Goal: Task Accomplishment & Management: Use online tool/utility

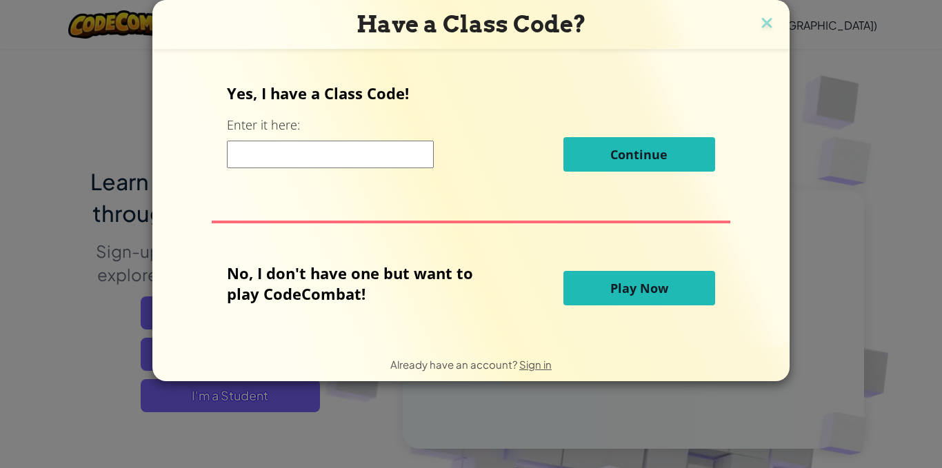
click at [663, 279] on button "Play Now" at bounding box center [639, 288] width 152 height 34
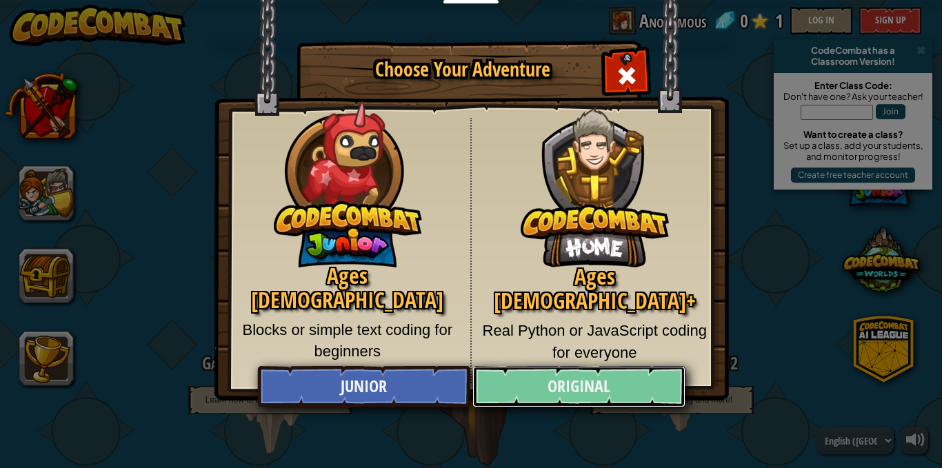
click at [637, 394] on link "Original" at bounding box center [578, 386] width 212 height 41
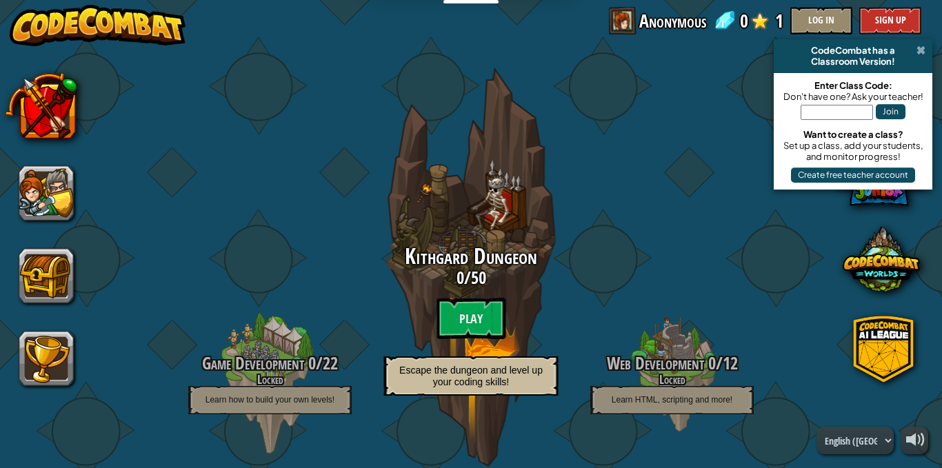
click at [922, 49] on span at bounding box center [920, 50] width 9 height 11
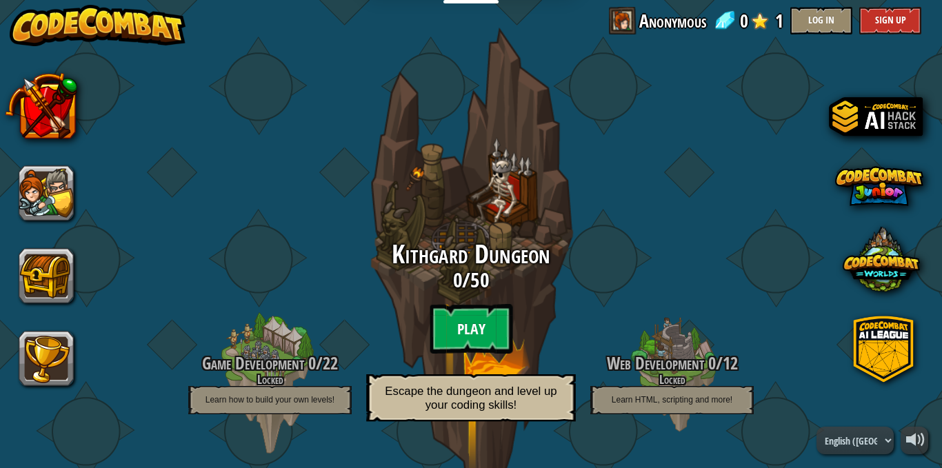
click at [460, 332] on btn "Play" at bounding box center [471, 329] width 83 height 50
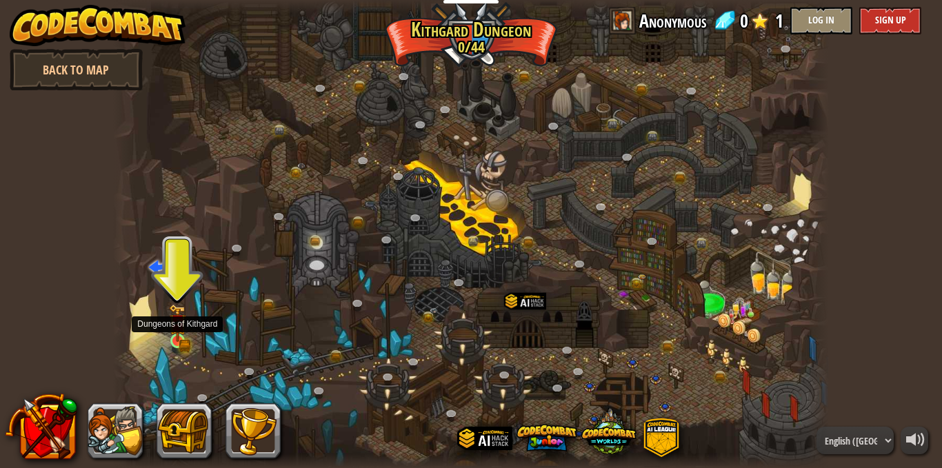
click at [181, 336] on img at bounding box center [177, 323] width 17 height 38
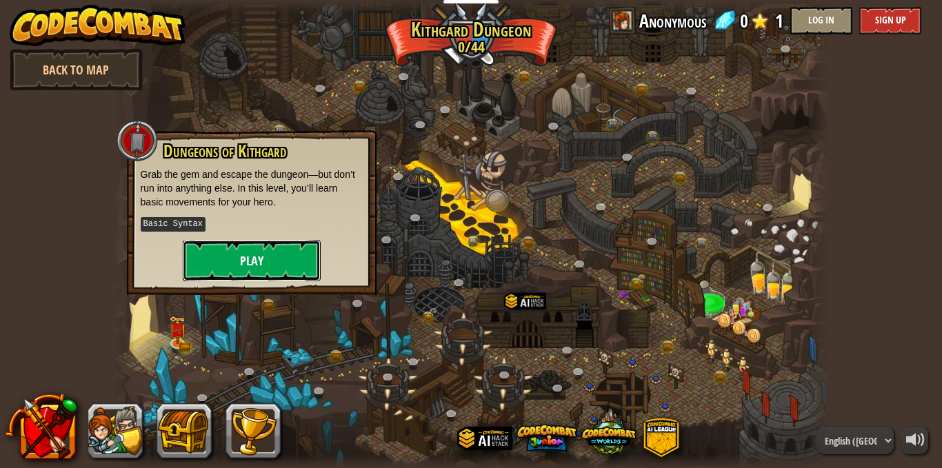
click at [255, 259] on button "Play" at bounding box center [252, 260] width 138 height 41
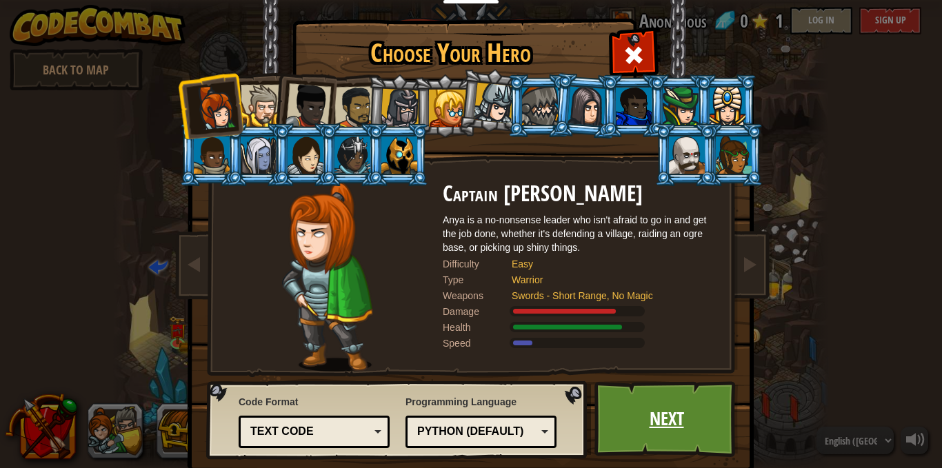
click at [627, 420] on link "Next" at bounding box center [666, 419] width 144 height 76
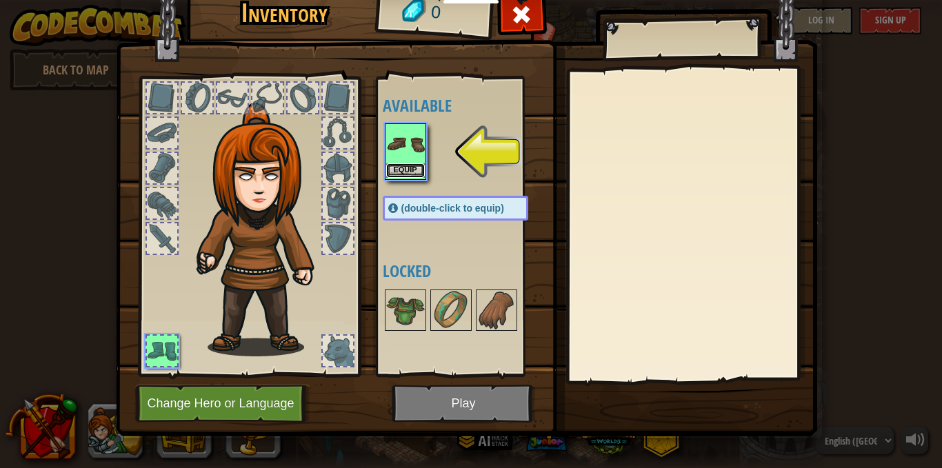
click at [403, 170] on button "Equip" at bounding box center [405, 170] width 39 height 14
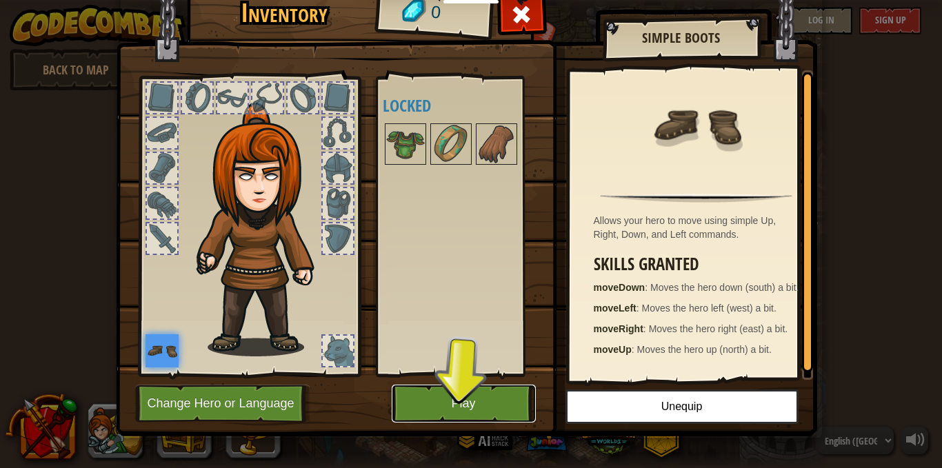
click at [490, 408] on button "Play" at bounding box center [464, 404] width 144 height 38
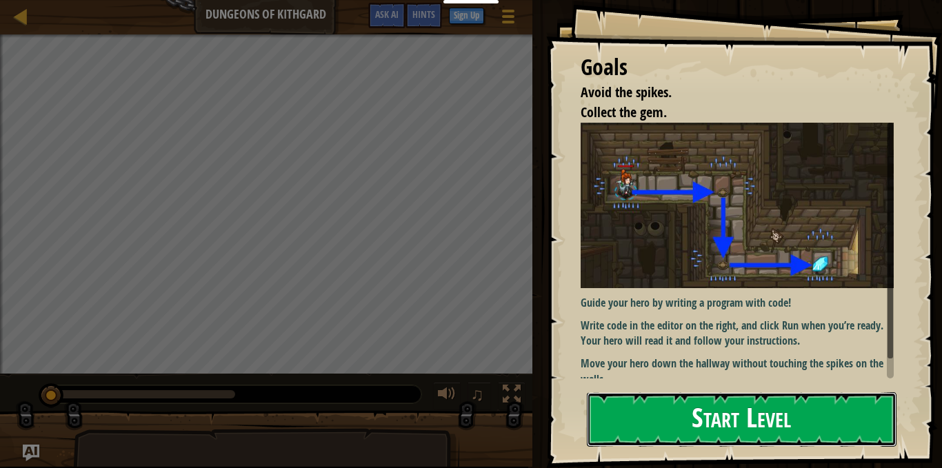
click at [847, 423] on button "Start Level" at bounding box center [742, 419] width 310 height 54
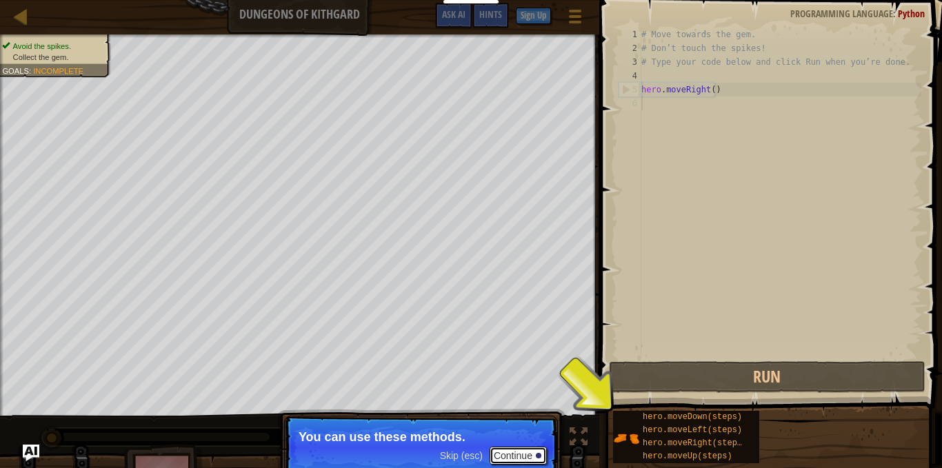
click at [528, 452] on button "Continue" at bounding box center [518, 456] width 57 height 18
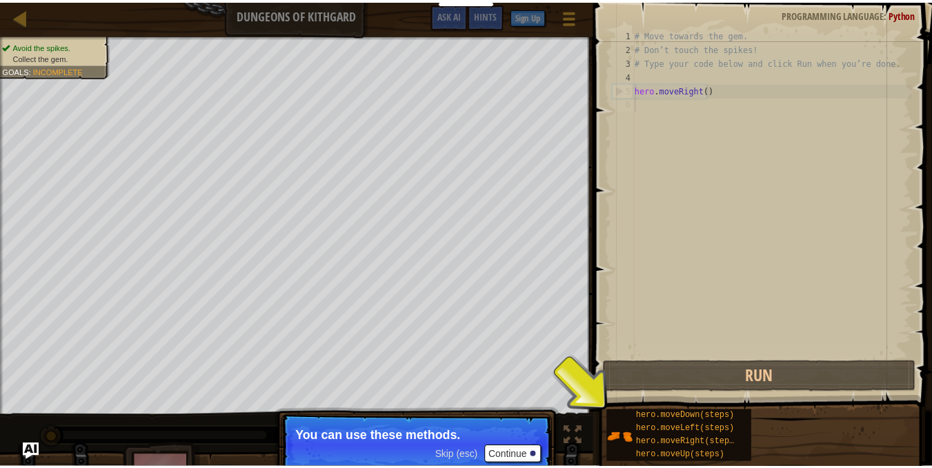
scroll to position [6, 0]
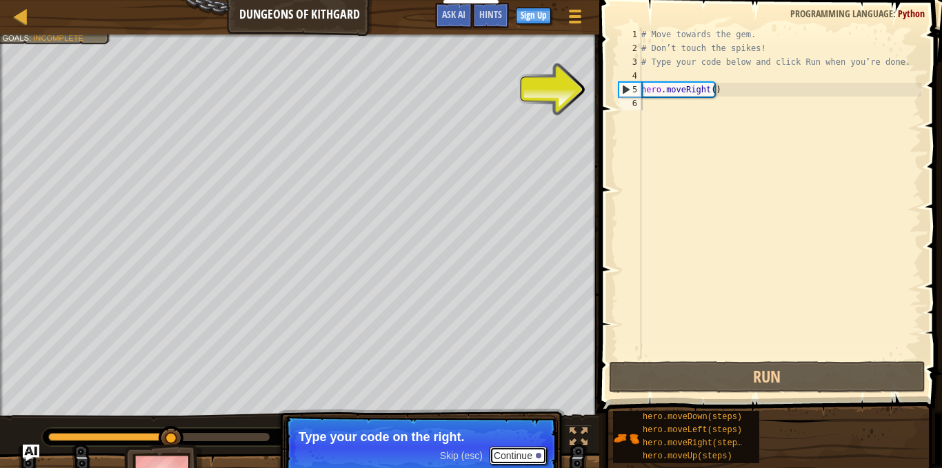
click at [505, 459] on button "Continue" at bounding box center [518, 456] width 57 height 18
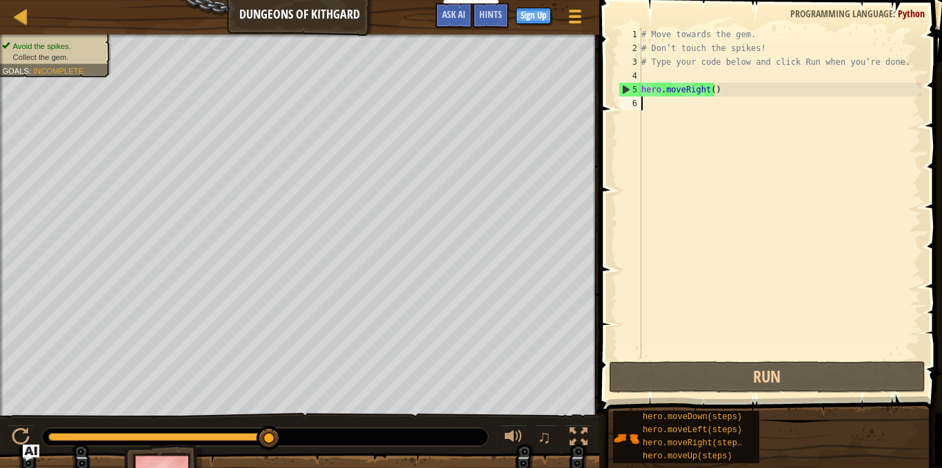
click at [705, 109] on div "# Move towards the gem. # Don’t touch the spikes! # Type your code below and cl…" at bounding box center [779, 207] width 283 height 359
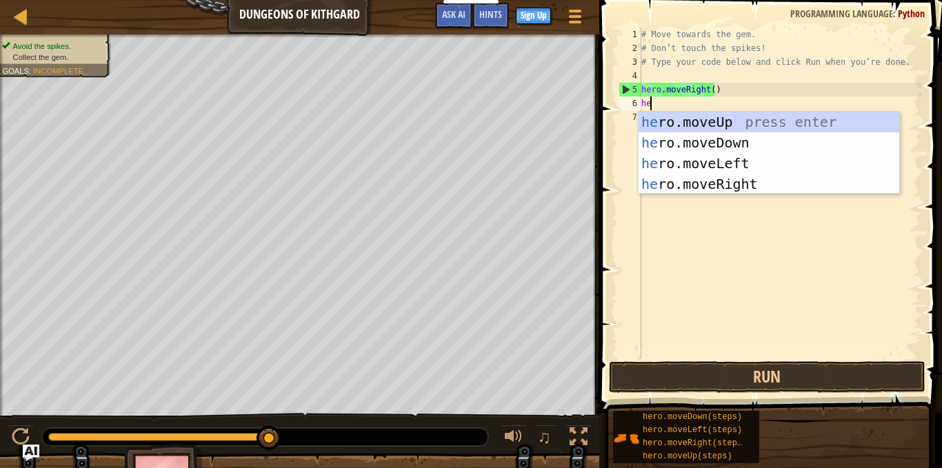
type textarea "her"
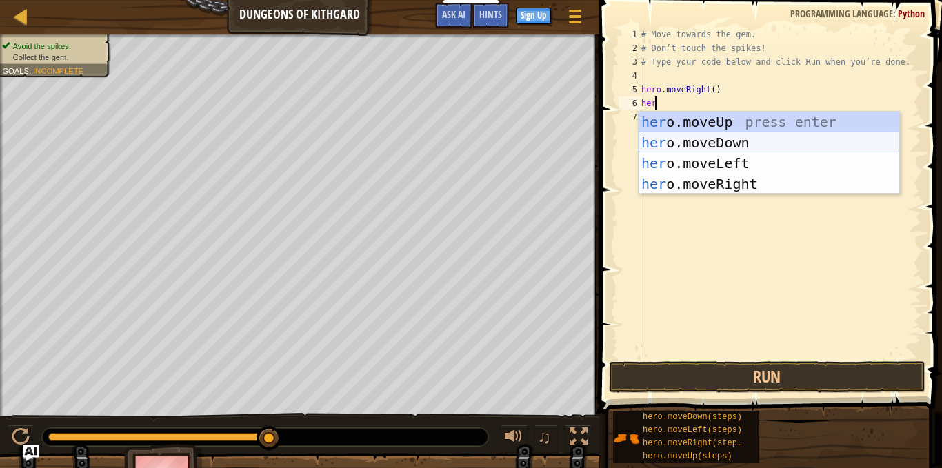
click at [718, 134] on div "her o.moveUp press enter her o.moveDown press enter her o.moveLeft press enter …" at bounding box center [768, 174] width 261 height 124
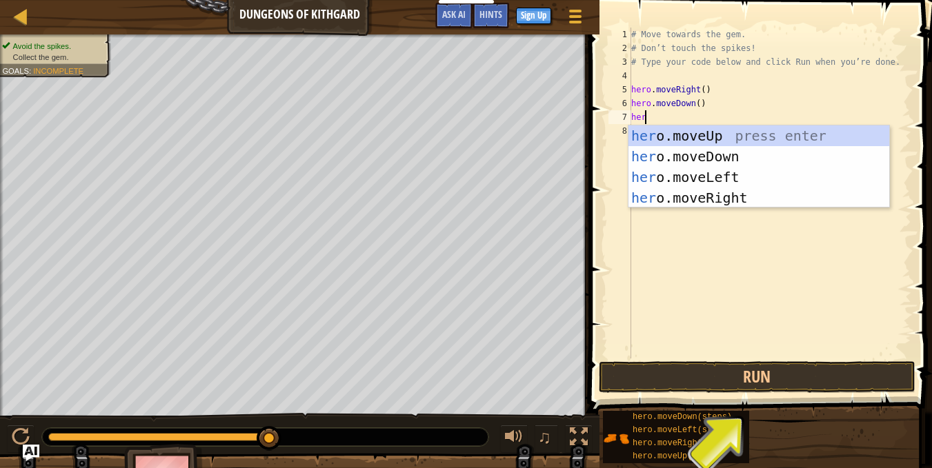
type textarea "hero"
click at [712, 198] on div "hero .moveUp press enter hero .moveDown press enter hero .moveLeft press enter …" at bounding box center [758, 187] width 261 height 124
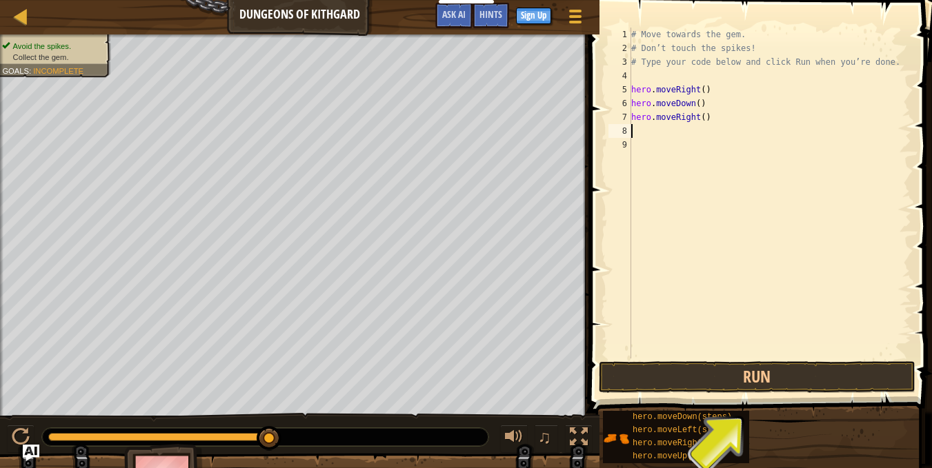
scroll to position [6, 0]
click at [700, 121] on div "# Move towards the gem. # Don’t touch the spikes! # Type your code below and cl…" at bounding box center [769, 207] width 283 height 359
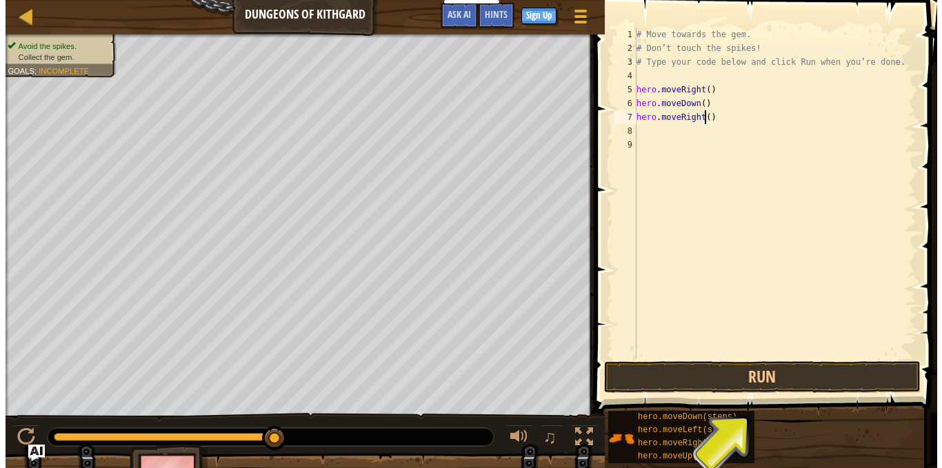
scroll to position [6, 6]
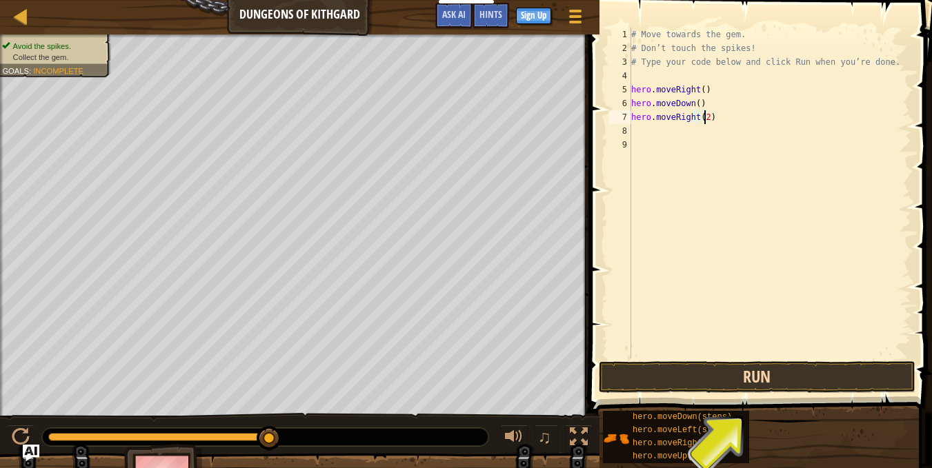
type textarea "hero.moveRight(2)"
click at [725, 381] on button "Run" at bounding box center [756, 377] width 316 height 32
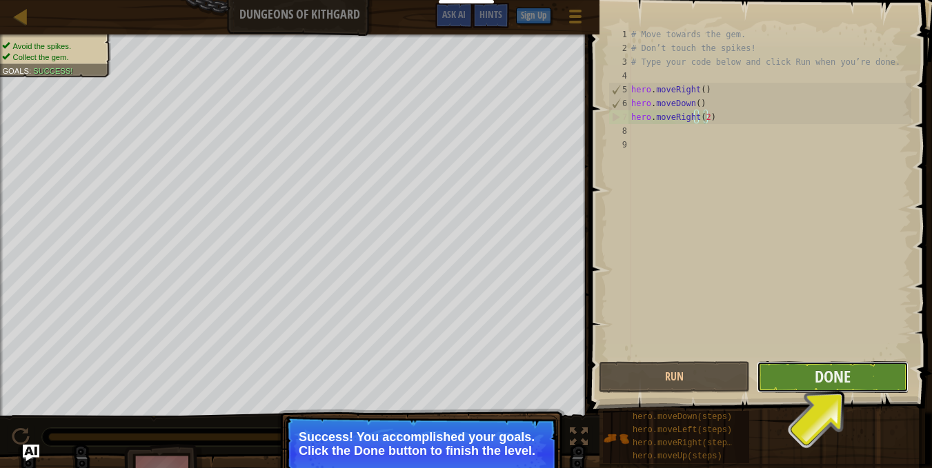
click at [807, 386] on button "Done" at bounding box center [831, 377] width 151 height 32
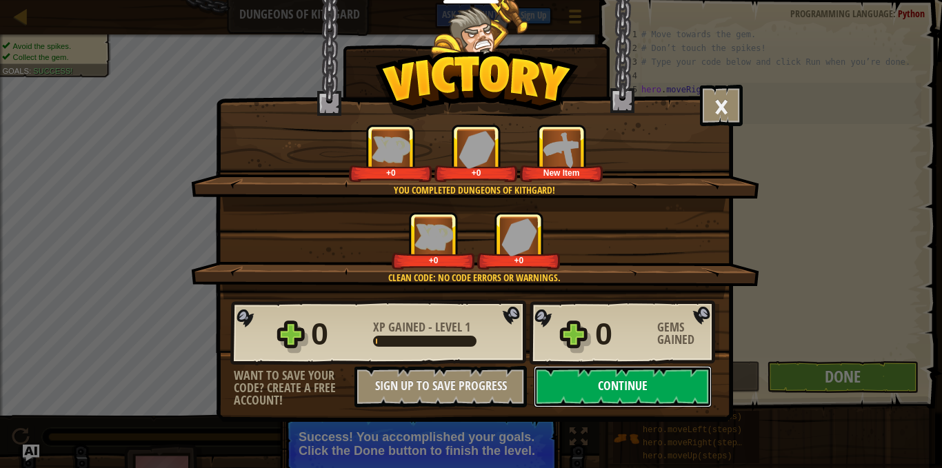
click at [621, 395] on button "Continue" at bounding box center [623, 386] width 178 height 41
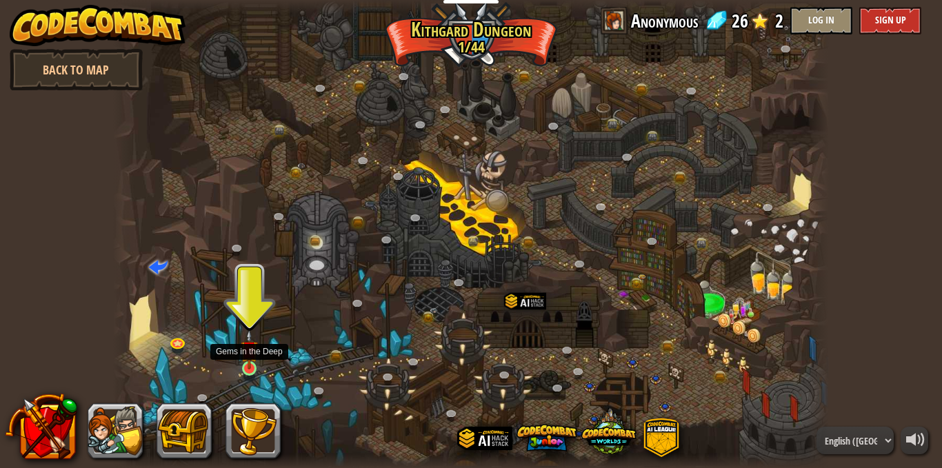
click at [247, 363] on img at bounding box center [249, 350] width 17 height 40
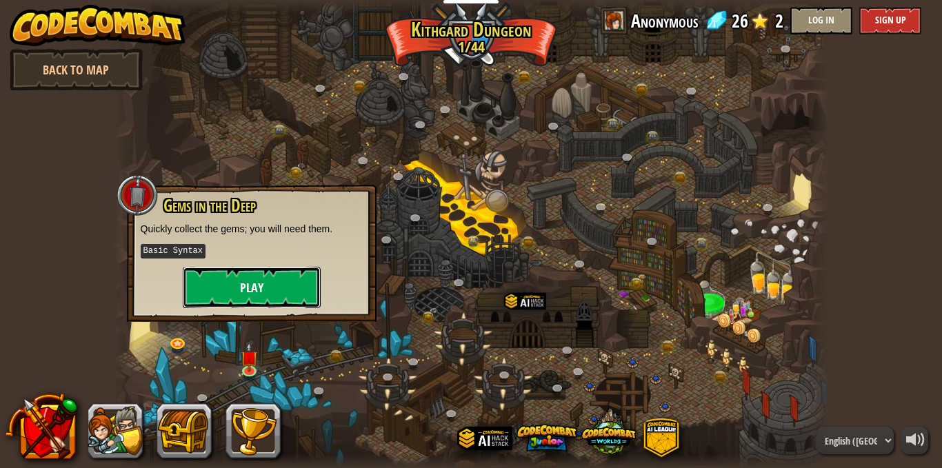
click at [268, 277] on button "Play" at bounding box center [252, 287] width 138 height 41
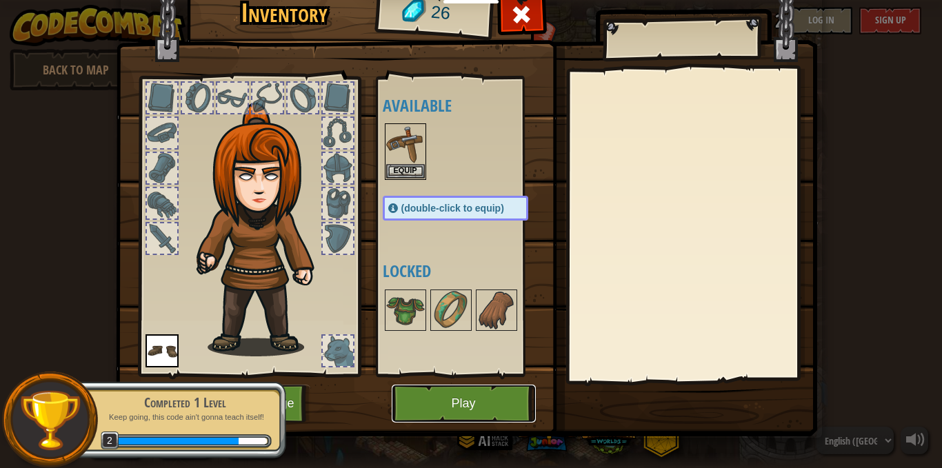
click at [474, 393] on button "Play" at bounding box center [464, 404] width 144 height 38
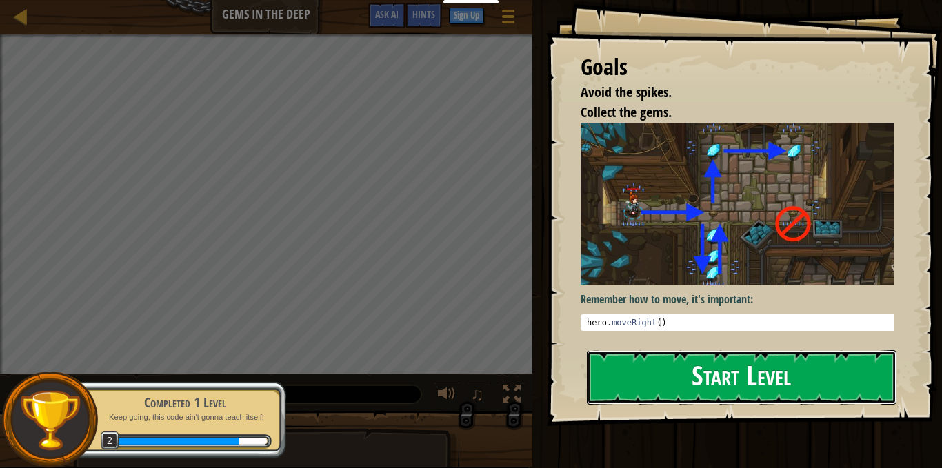
click at [681, 385] on button "Start Level" at bounding box center [742, 377] width 310 height 54
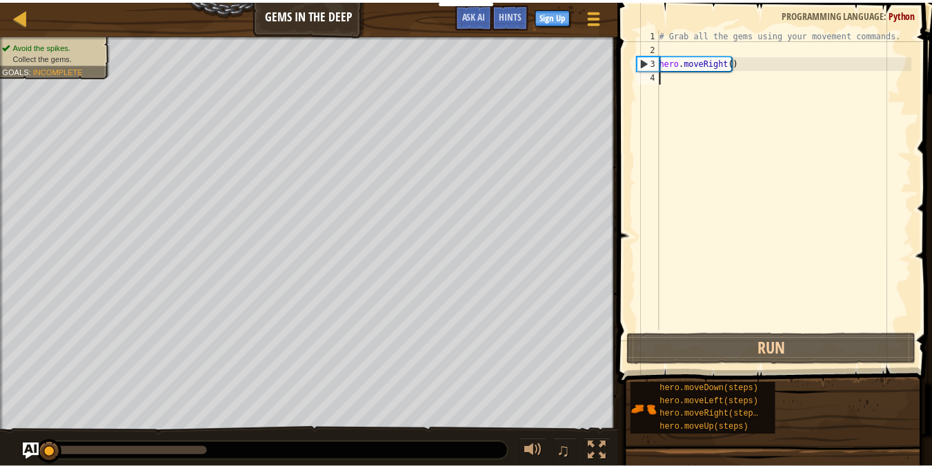
scroll to position [6, 0]
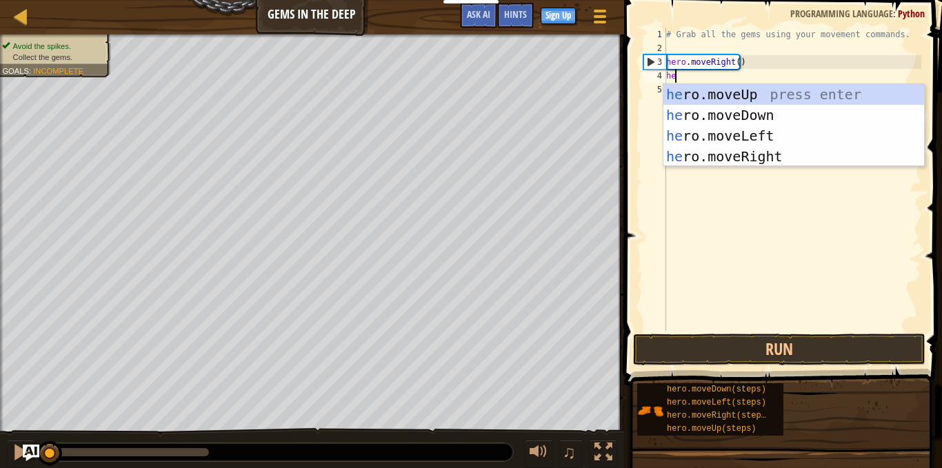
type textarea "her"
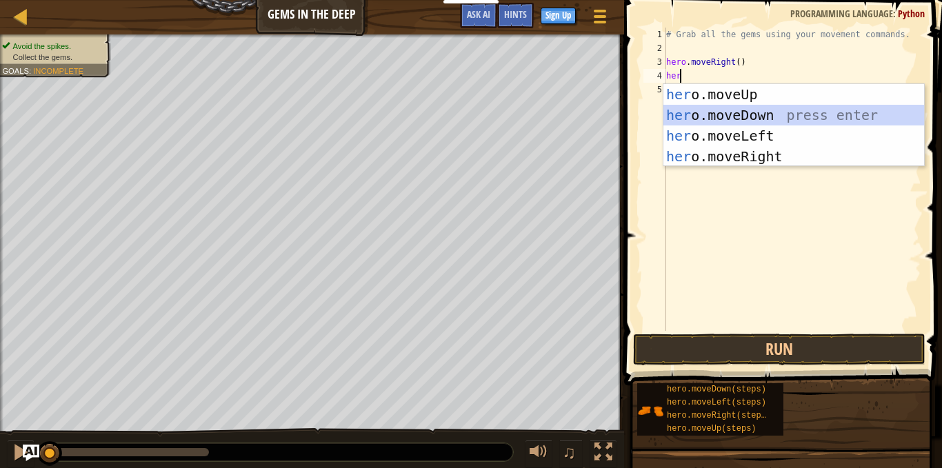
click at [777, 119] on div "her o.moveUp press enter her o.moveDown press enter her o.moveLeft press enter …" at bounding box center [793, 146] width 261 height 124
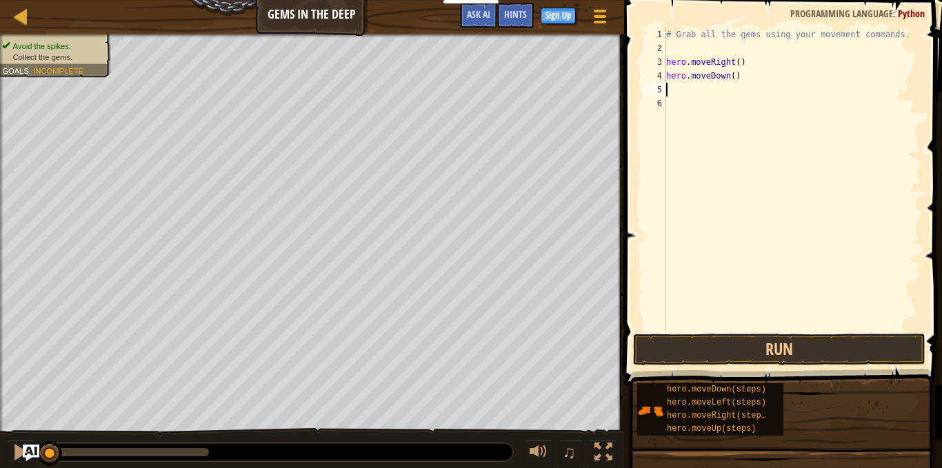
click at [717, 92] on div "# Grab all the gems using your movement commands. hero . moveRight ( ) hero . m…" at bounding box center [792, 193] width 258 height 331
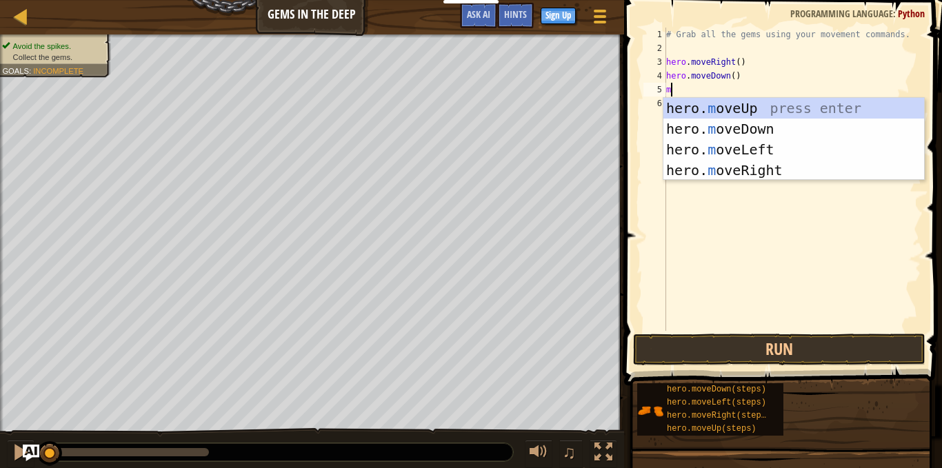
type textarea "mo"
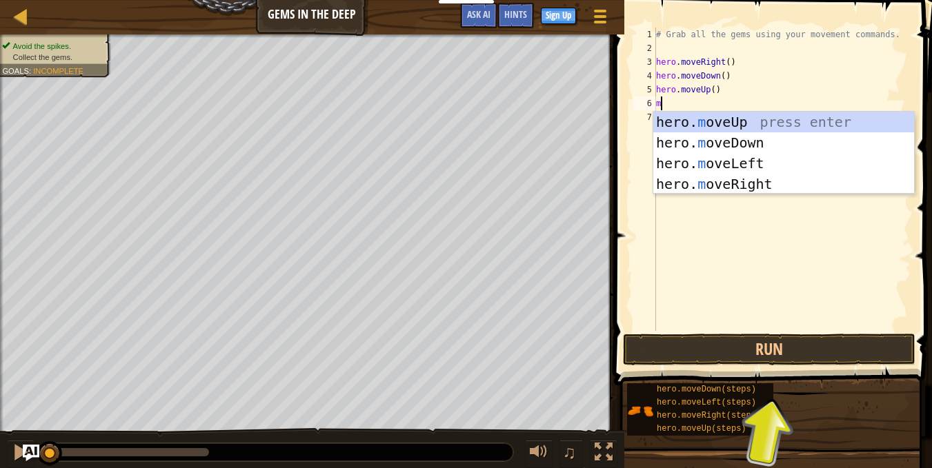
type textarea "mo"
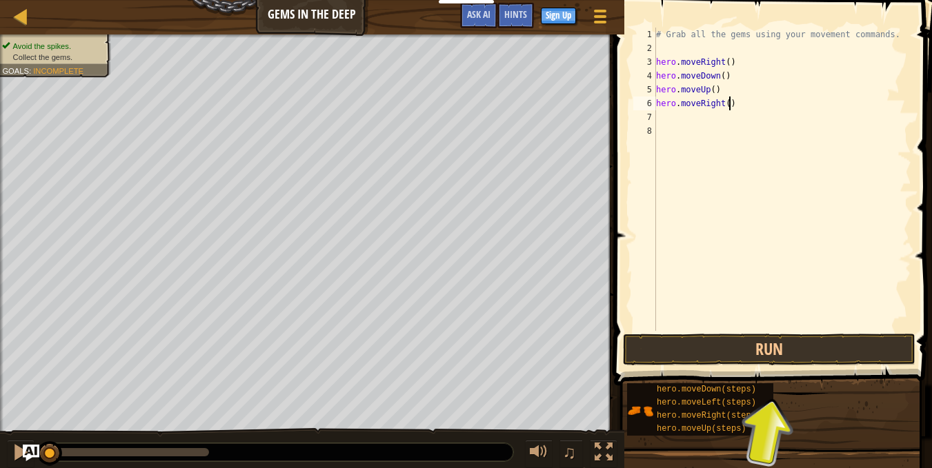
click at [727, 101] on div "# Grab all the gems using your movement commands. hero . moveRight ( ) hero . m…" at bounding box center [782, 193] width 258 height 331
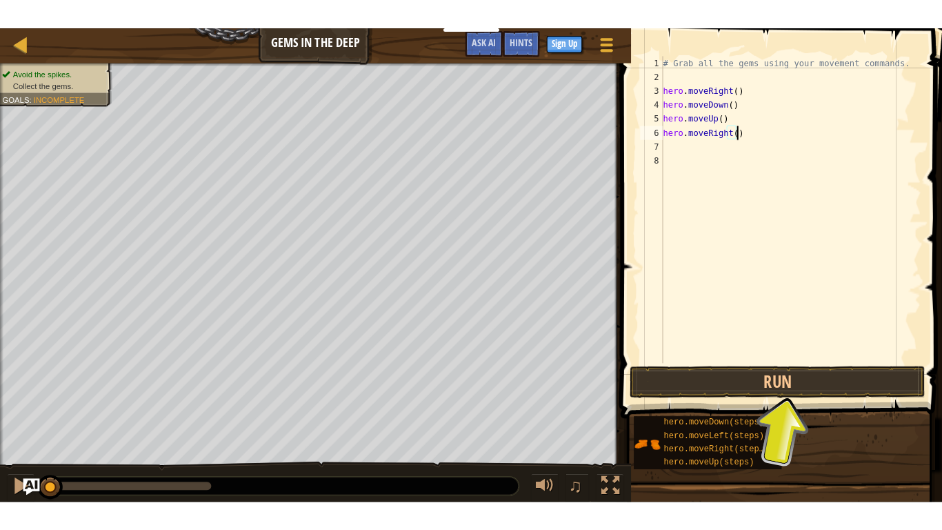
scroll to position [0, 0]
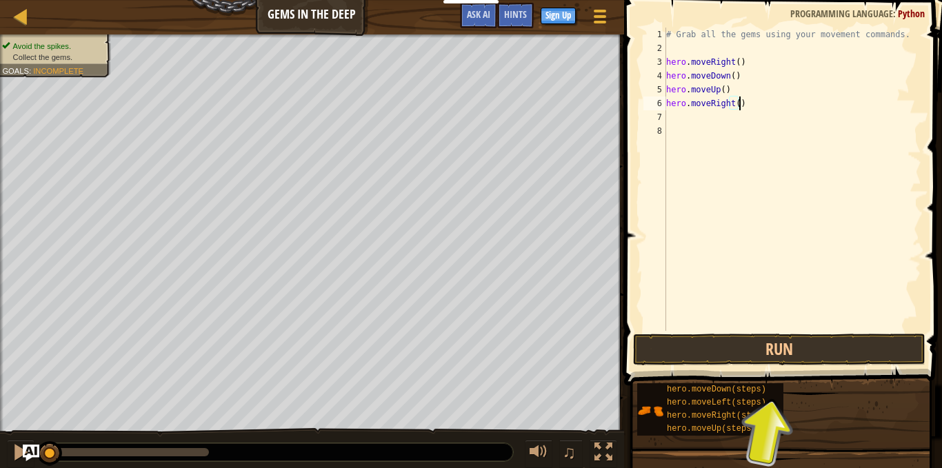
drag, startPoint x: 941, startPoint y: 165, endPoint x: 941, endPoint y: 140, distance: 25.5
click at [931, 0] on html "Educators Create Free Account School & District Solutions Teacher Toolkit Previ…" at bounding box center [471, 0] width 942 height 0
click at [730, 109] on div "# Grab all the gems using your movement commands. hero . moveRight ( ) hero . m…" at bounding box center [792, 193] width 258 height 331
click at [736, 110] on div "# Grab all the gems using your movement commands. hero . moveRight ( ) hero . m…" at bounding box center [792, 193] width 258 height 331
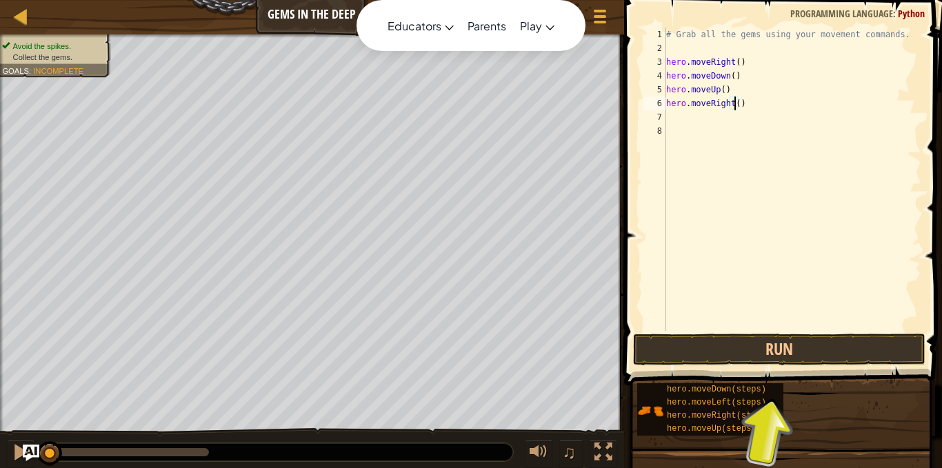
type textarea "hero.moveRight()"
click at [477, 1] on nav "Educators Create Free Account School & District Solutions Teacher Toolkit Previ…" at bounding box center [470, 25] width 229 height 51
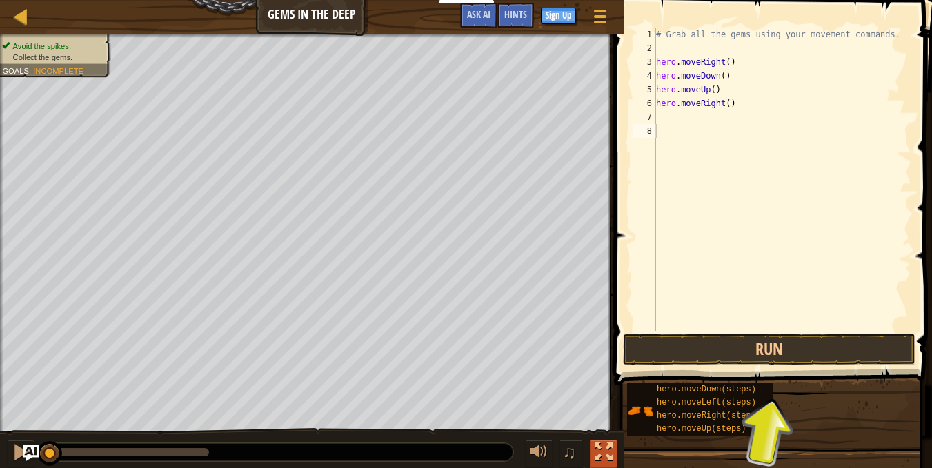
click at [601, 447] on div at bounding box center [603, 452] width 18 height 18
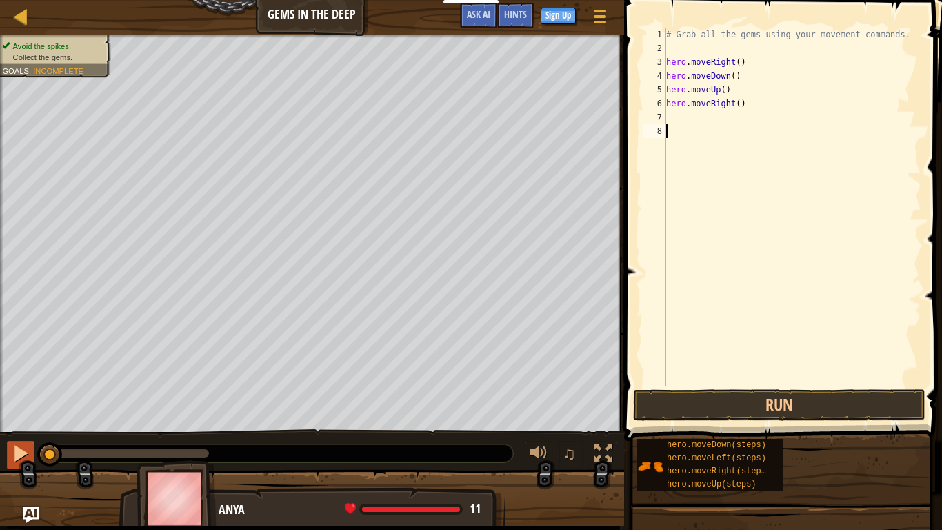
drag, startPoint x: 54, startPoint y: 454, endPoint x: 34, endPoint y: 452, distance: 20.1
click at [34, 452] on div "♫" at bounding box center [312, 449] width 624 height 41
click at [726, 116] on div "# Grab all the gems using your movement commands. hero . moveRight ( ) hero . m…" at bounding box center [792, 221] width 258 height 386
click at [735, 105] on div "# Grab all the gems using your movement commands. hero . moveRight ( ) hero . m…" at bounding box center [792, 221] width 258 height 386
type textarea "hero.moveRight(2)"
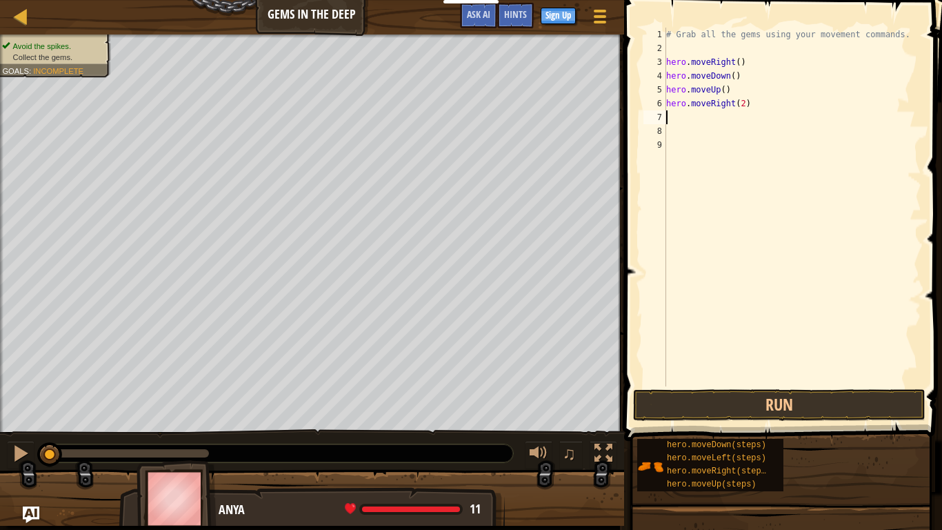
scroll to position [6, 0]
click at [740, 406] on button "Run" at bounding box center [779, 405] width 292 height 32
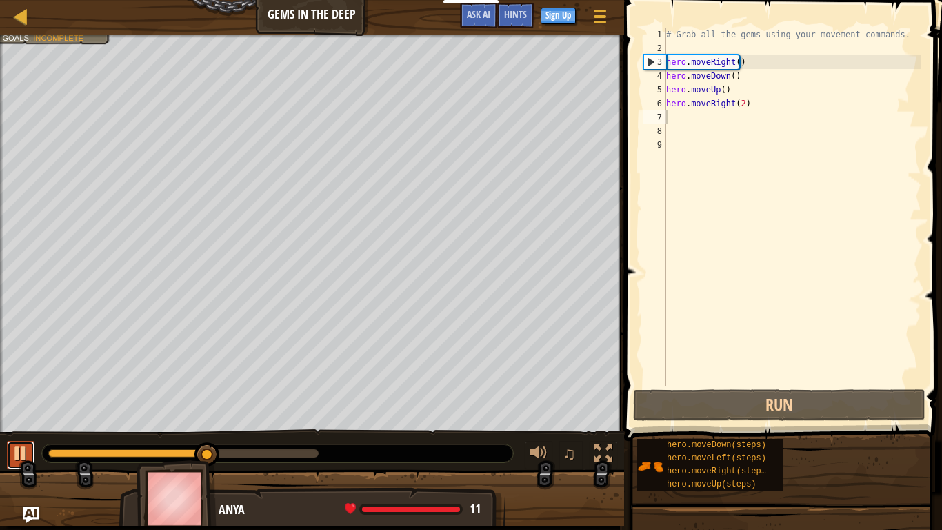
click at [18, 451] on div at bounding box center [21, 453] width 18 height 18
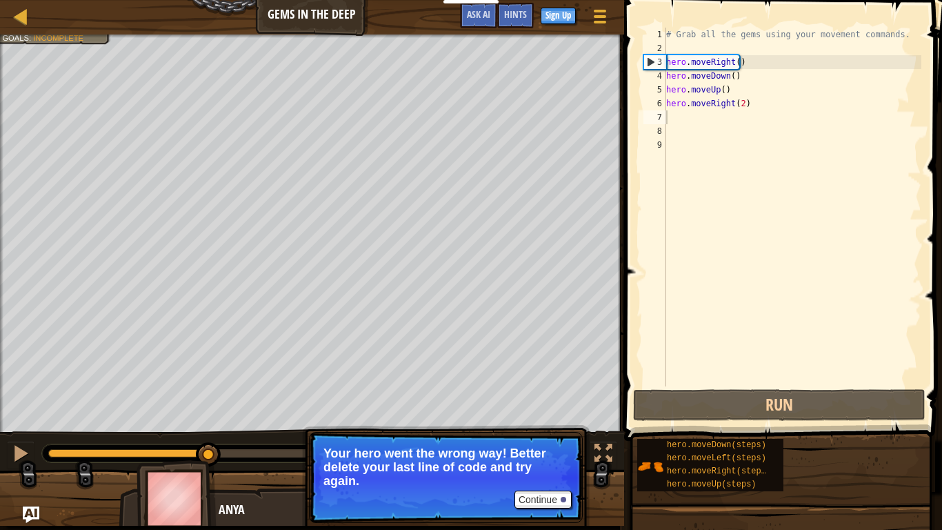
click at [553, 467] on p "Your hero went the wrong way! Better delete your last line of code and try agai…" at bounding box center [445, 466] width 245 height 41
click at [564, 467] on button "Continue" at bounding box center [542, 499] width 57 height 18
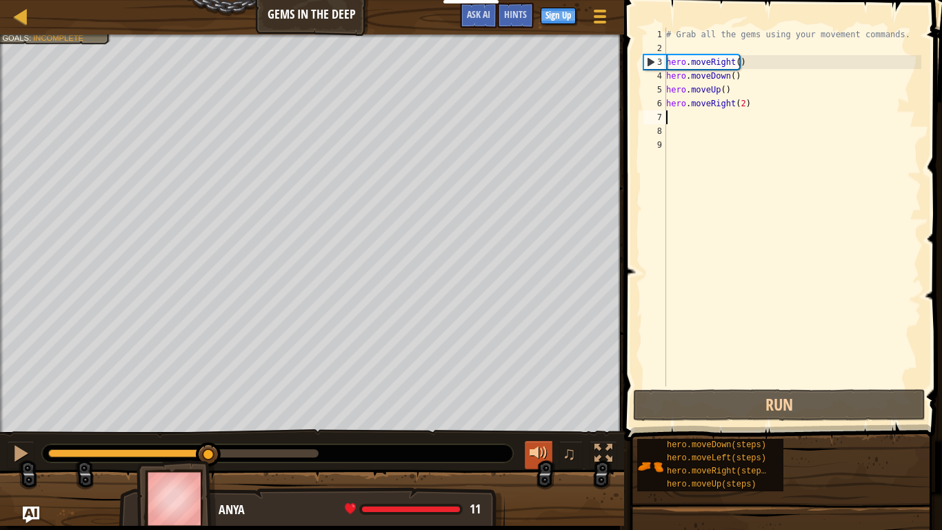
click at [534, 450] on div at bounding box center [539, 453] width 18 height 18
click at [573, 453] on span "♫" at bounding box center [569, 453] width 14 height 21
click at [578, 447] on button "♫" at bounding box center [570, 455] width 23 height 28
click at [570, 464] on button "♫" at bounding box center [570, 455] width 23 height 28
click at [742, 103] on div "# Grab all the gems using your movement commands. hero . moveRight ( ) hero . m…" at bounding box center [792, 221] width 258 height 386
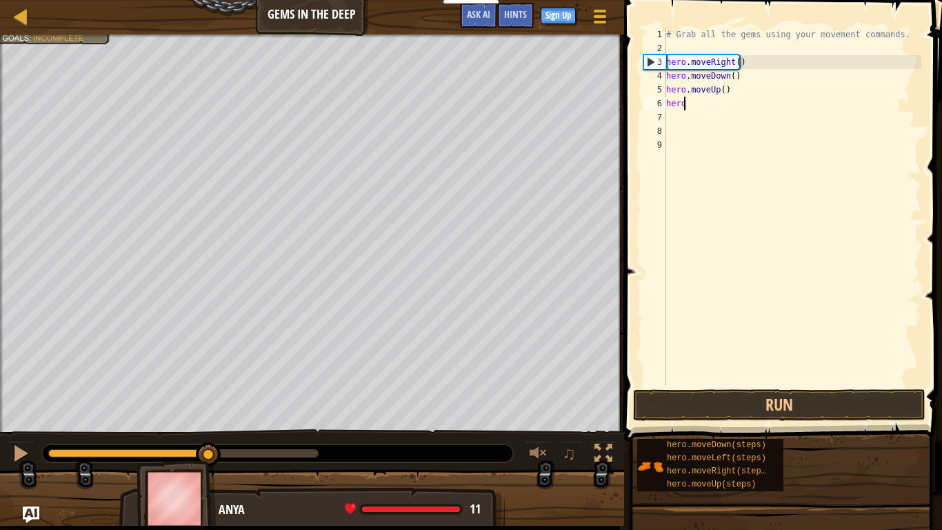
type textarea "h"
type textarea "hero.moveUp()"
type textarea "h"
type textarea "hero.moveDown()"
type textarea "mo"
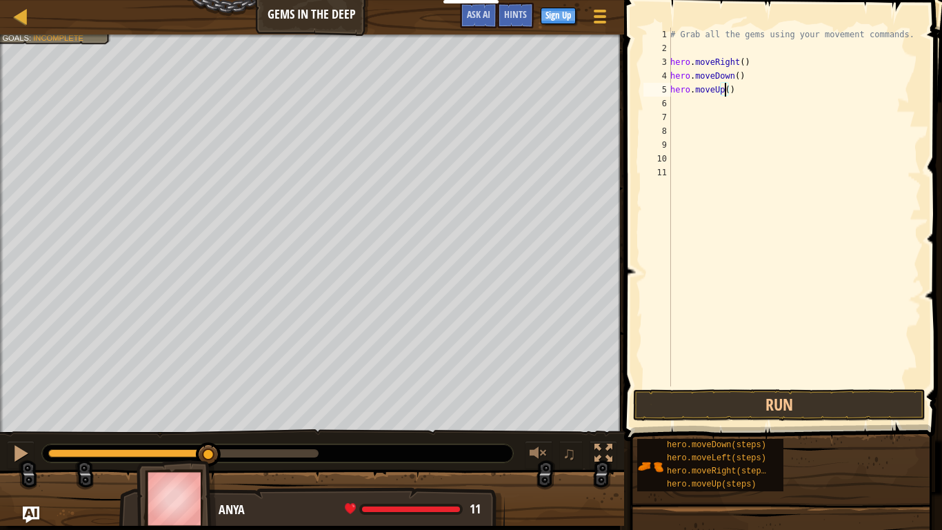
type textarea "hero.moveUp(2)"
drag, startPoint x: 214, startPoint y: 459, endPoint x: 19, endPoint y: 460, distance: 195.1
click at [19, 460] on div "♫" at bounding box center [312, 449] width 624 height 41
click at [705, 108] on div "# Grab all the gems using your movement commands. hero . moveRight ( ) hero . m…" at bounding box center [794, 221] width 254 height 386
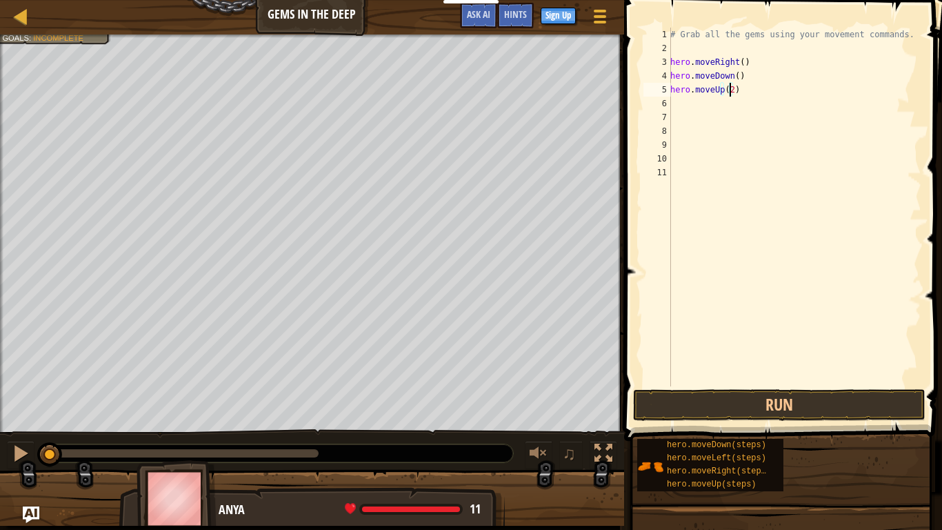
scroll to position [6, 0]
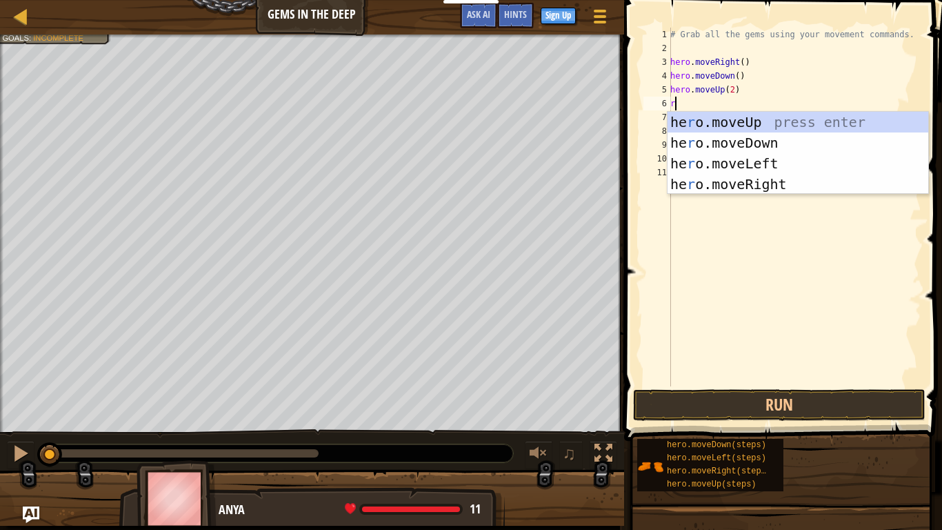
type textarea "ri"
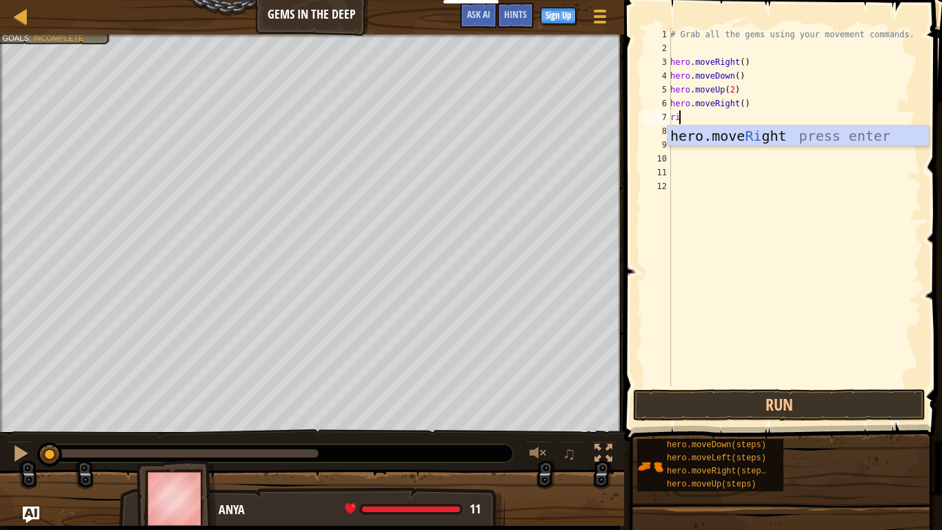
type textarea "r"
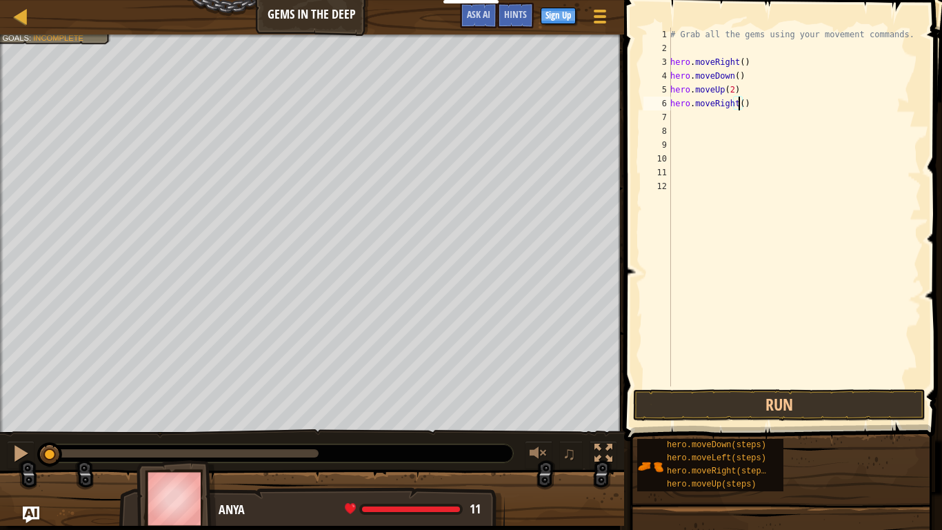
type textarea "hero.moveRight(2)"
click at [786, 404] on button "Run" at bounding box center [779, 405] width 292 height 32
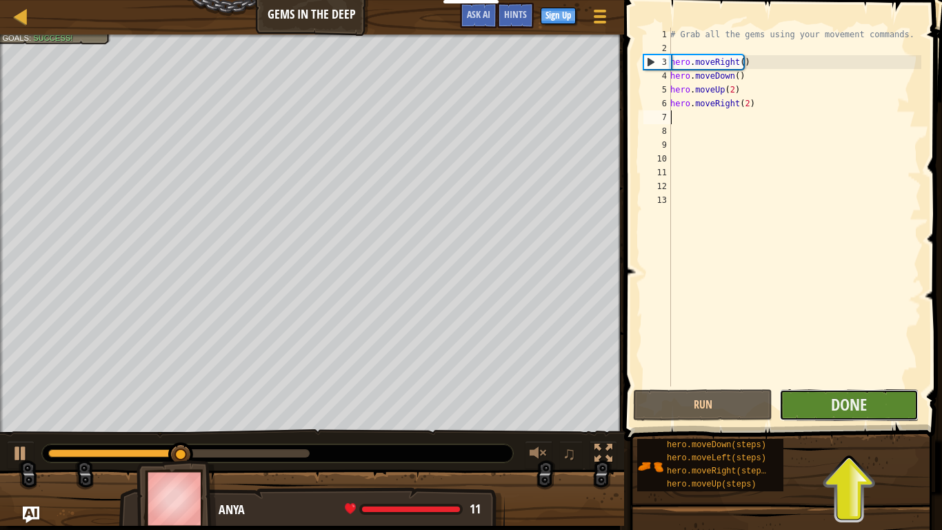
click at [813, 397] on button "Done" at bounding box center [848, 405] width 139 height 32
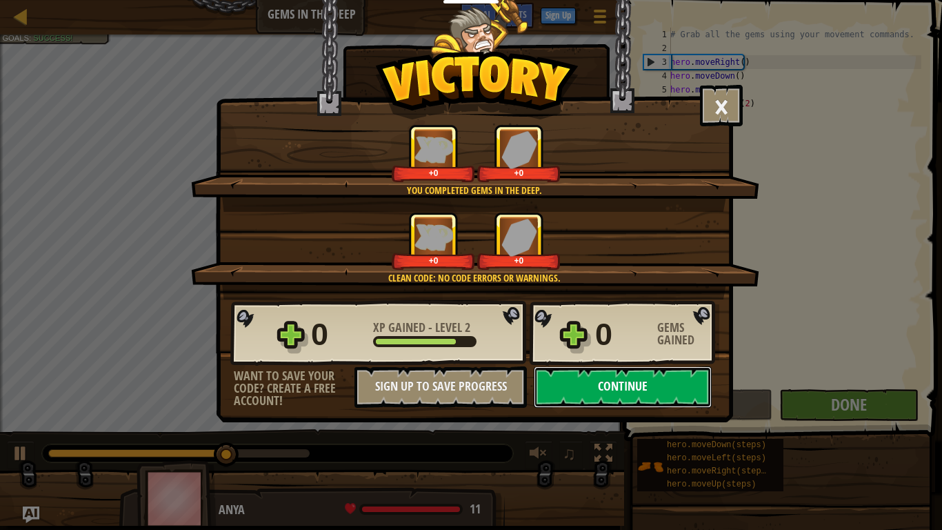
click at [585, 383] on button "Continue" at bounding box center [623, 386] width 178 height 41
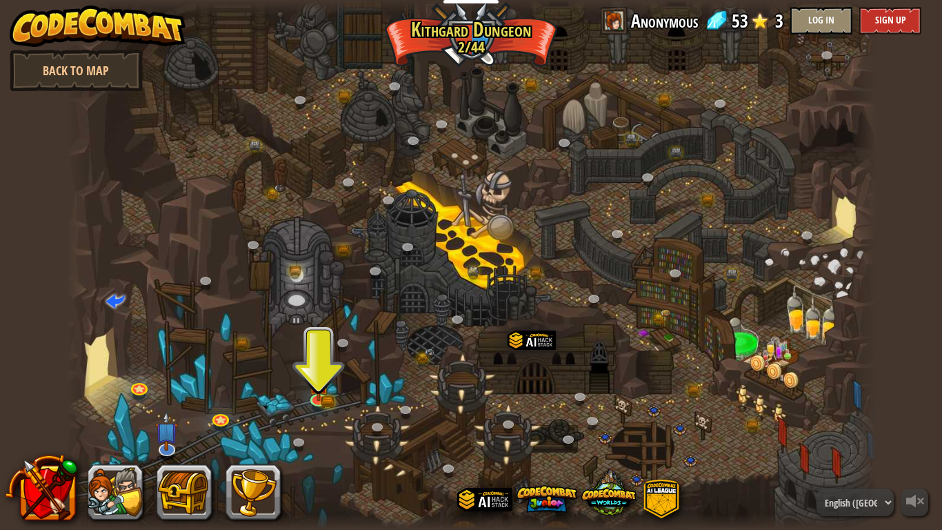
click at [330, 381] on div at bounding box center [471, 265] width 810 height 530
click at [326, 381] on img at bounding box center [318, 375] width 21 height 45
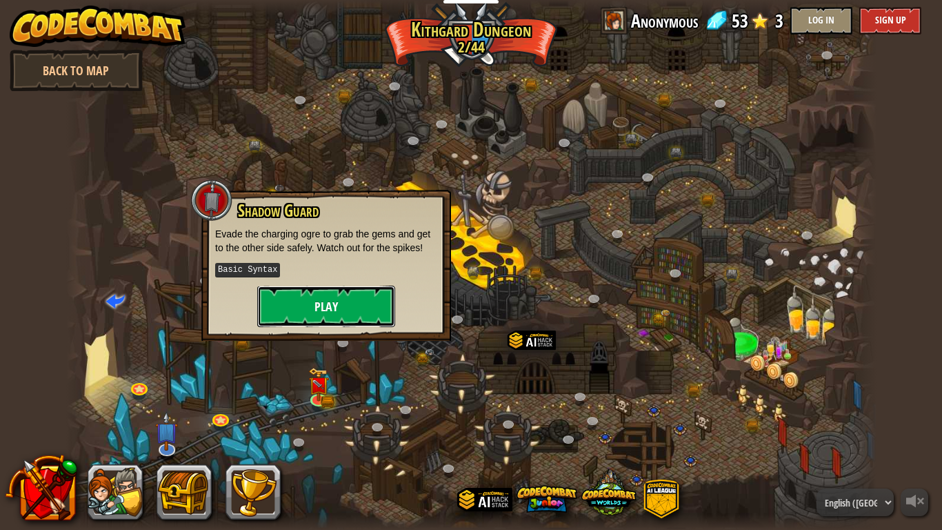
click at [339, 314] on button "Play" at bounding box center [326, 305] width 138 height 41
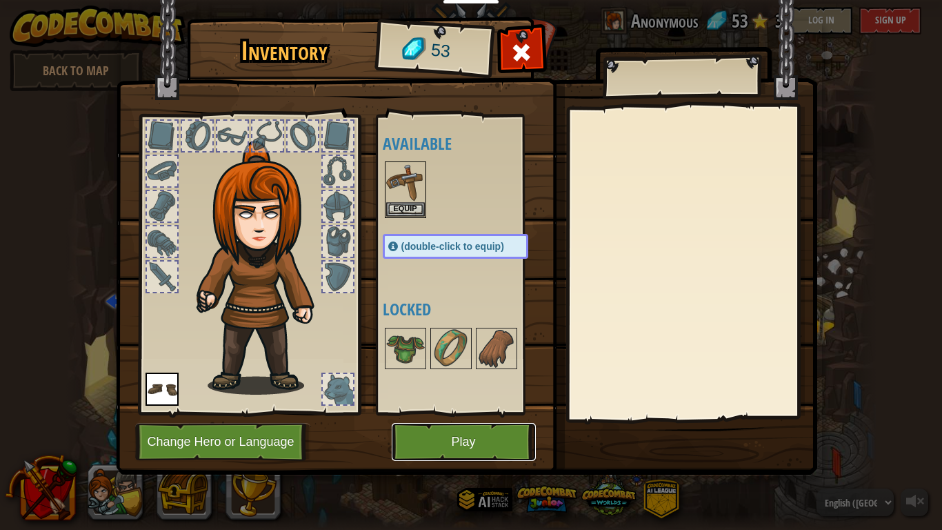
click at [497, 446] on button "Play" at bounding box center [464, 442] width 144 height 38
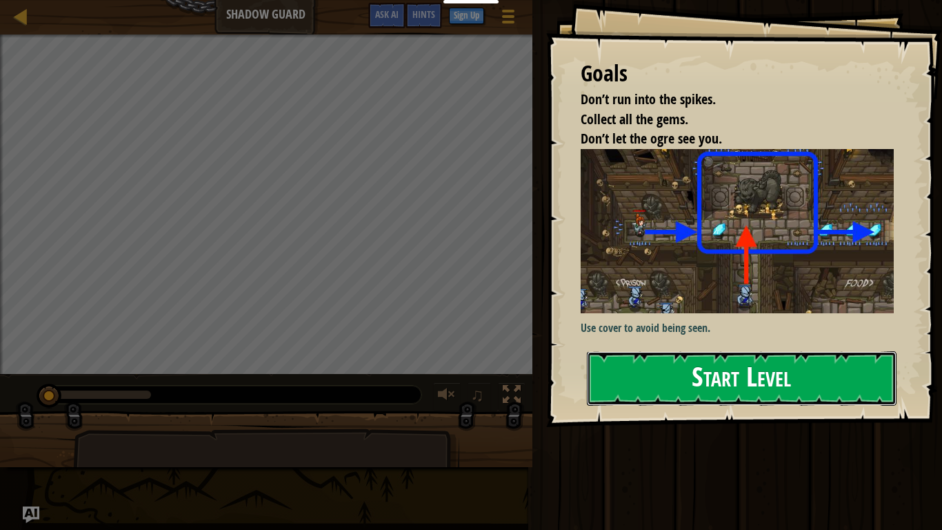
click at [658, 367] on button "Start Level" at bounding box center [742, 378] width 310 height 54
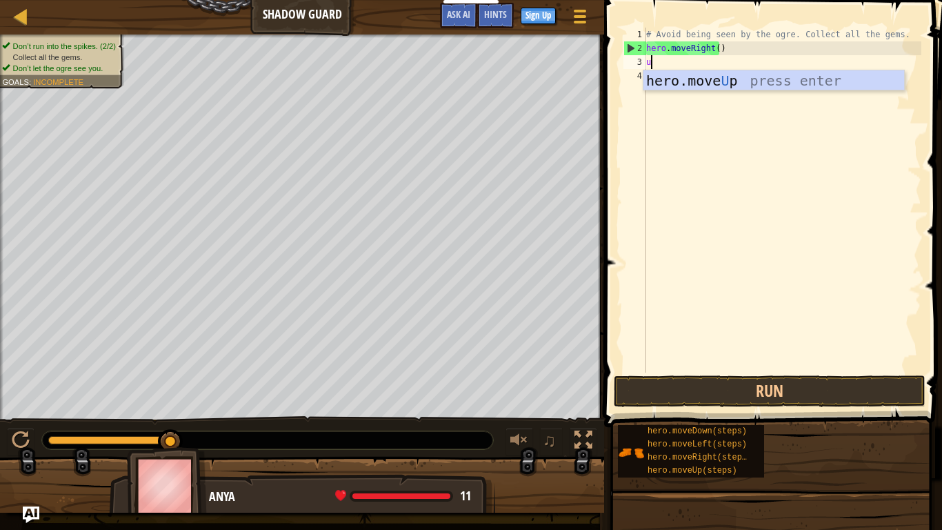
scroll to position [6, 0]
type textarea "up"
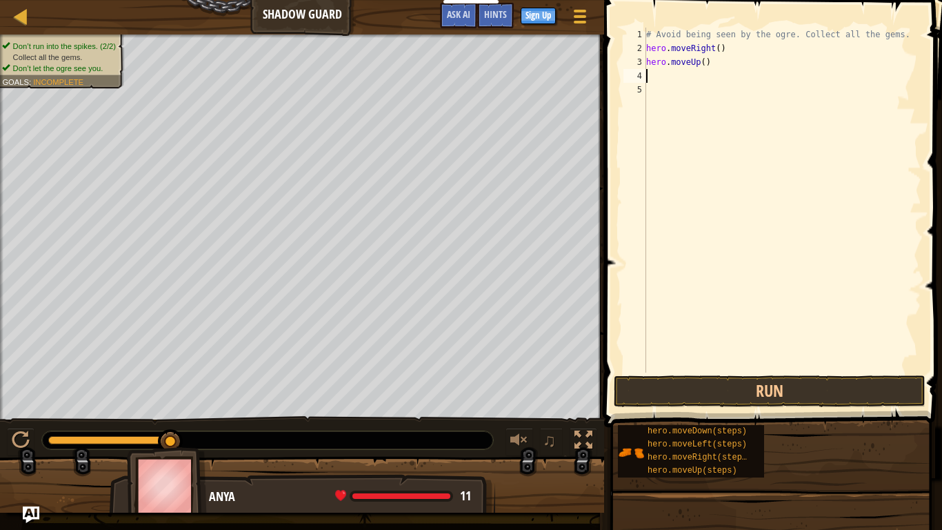
type textarea "ri"
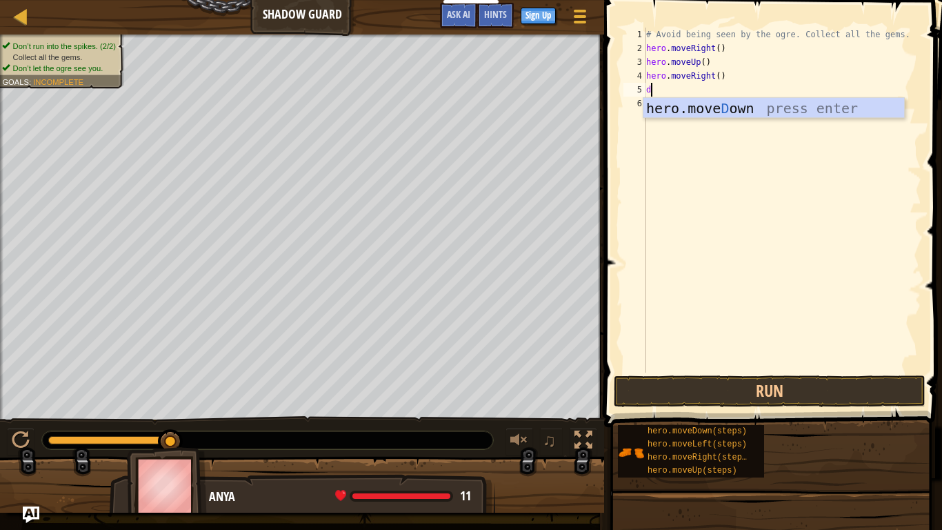
type textarea "do"
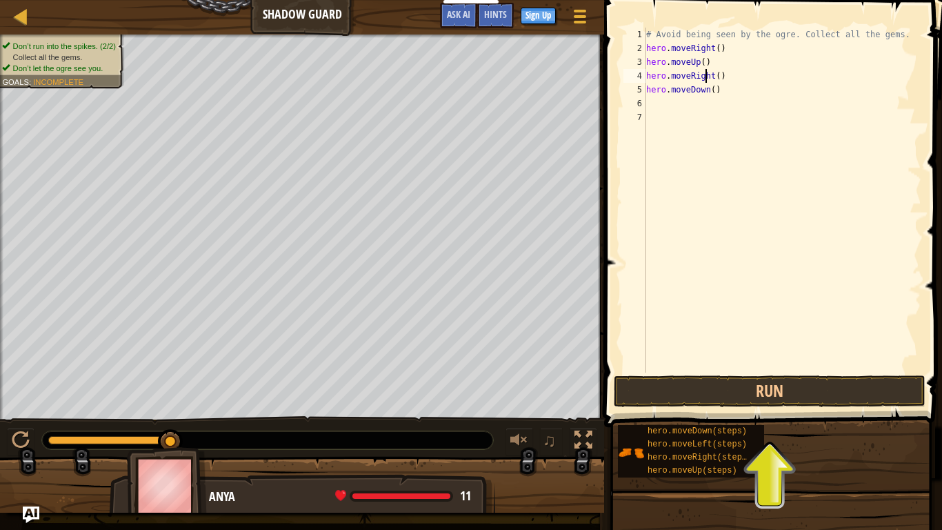
click at [707, 76] on div "# Avoid being seen by the ogre. Collect all the gems. hero . moveRight ( ) hero…" at bounding box center [782, 214] width 278 height 372
click at [723, 94] on div "# Avoid being seen by the ogre. Collect all the gems. hero . moveRight ( ) hero…" at bounding box center [782, 214] width 278 height 372
type textarea "hero.moveDown()"
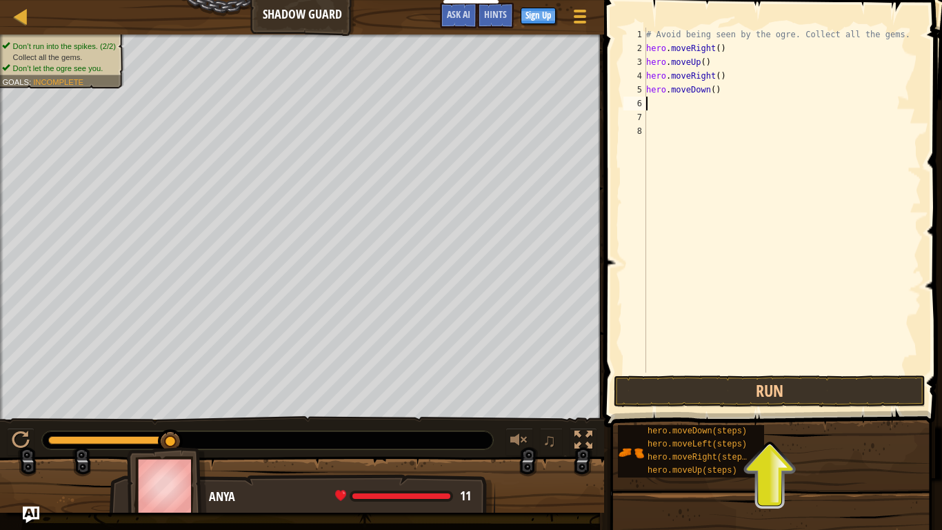
type textarea "ri"
click at [774, 400] on button "Run" at bounding box center [770, 391] width 312 height 32
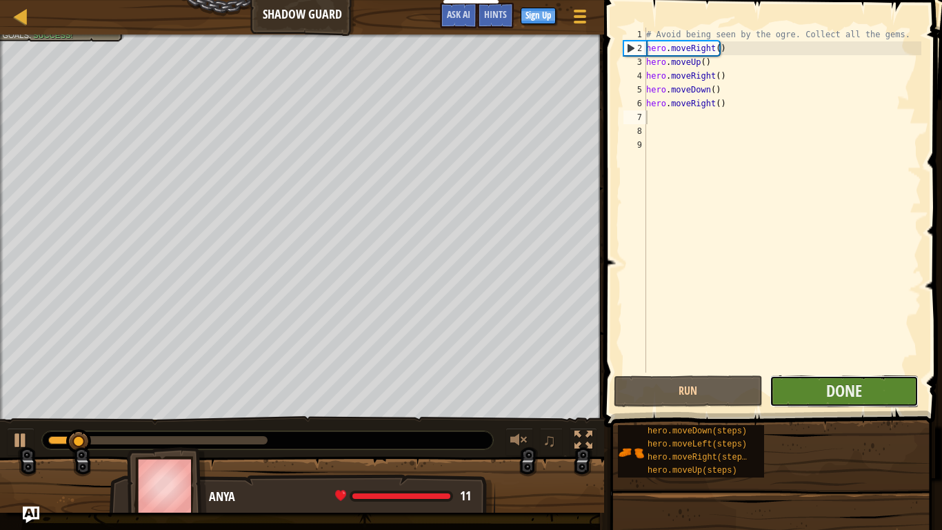
click at [819, 380] on button "Done" at bounding box center [843, 391] width 149 height 32
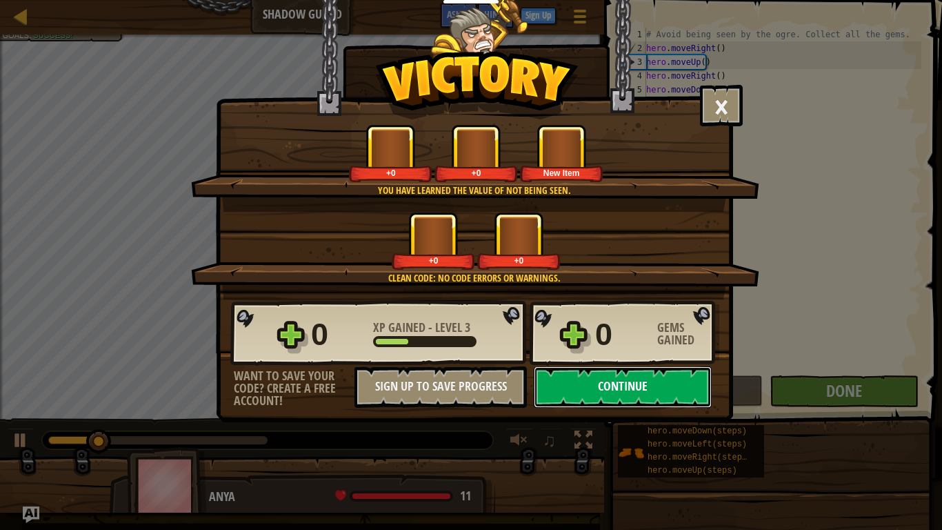
click at [608, 383] on button "Continue" at bounding box center [623, 386] width 178 height 41
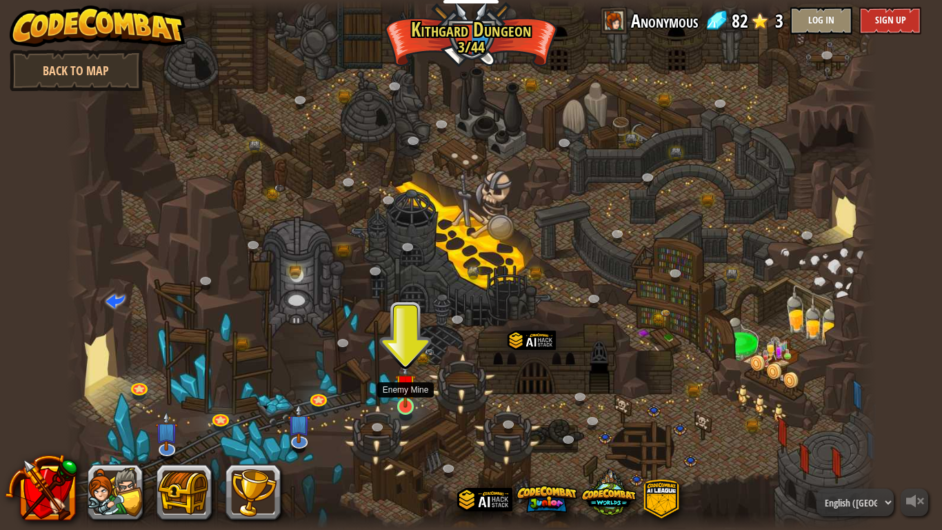
click at [408, 396] on img at bounding box center [405, 384] width 21 height 47
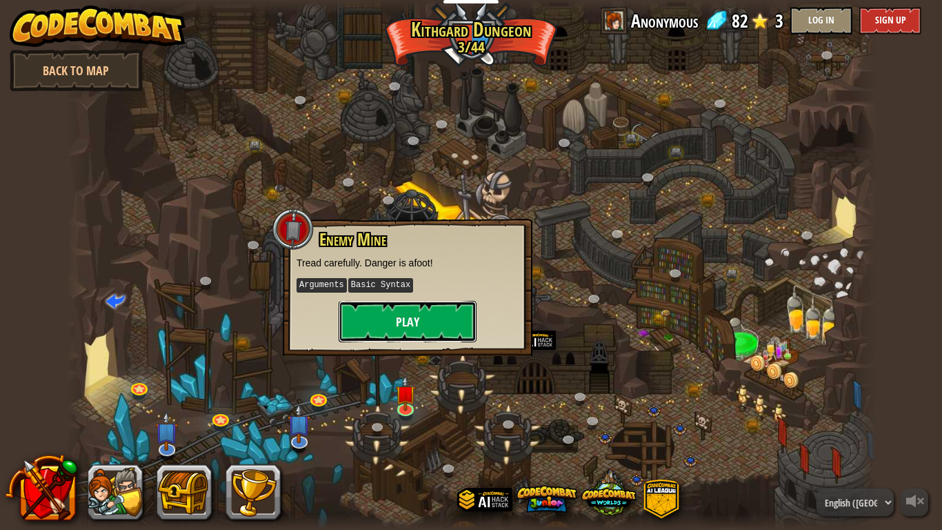
click at [414, 328] on button "Play" at bounding box center [408, 321] width 138 height 41
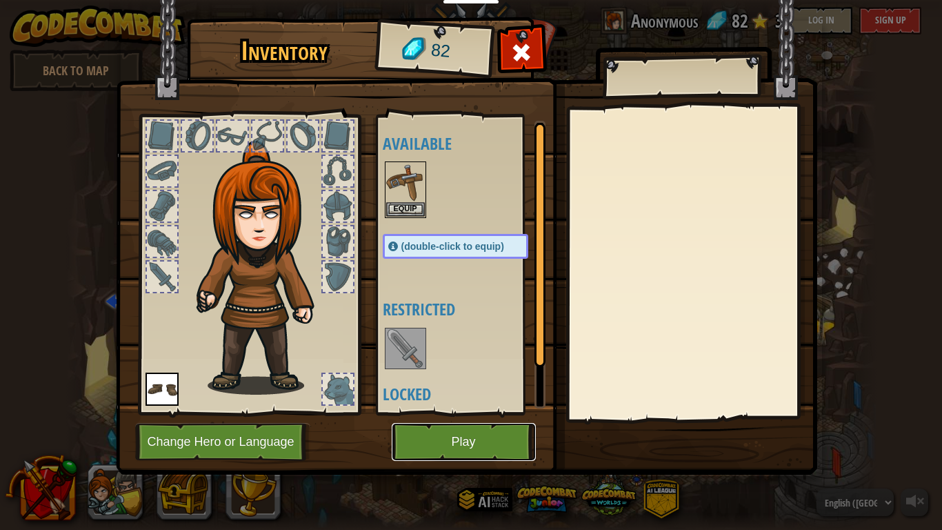
click at [484, 441] on button "Play" at bounding box center [464, 442] width 144 height 38
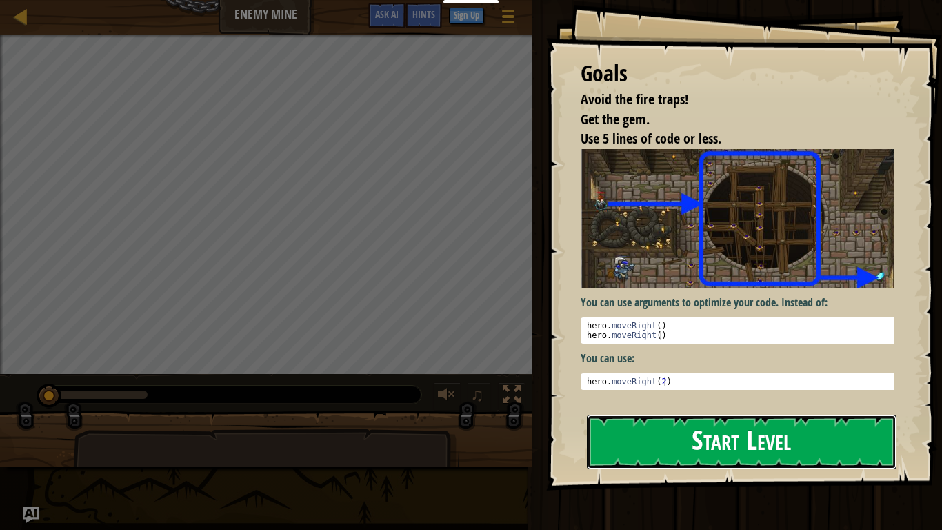
click at [747, 432] on button "Start Level" at bounding box center [742, 441] width 310 height 54
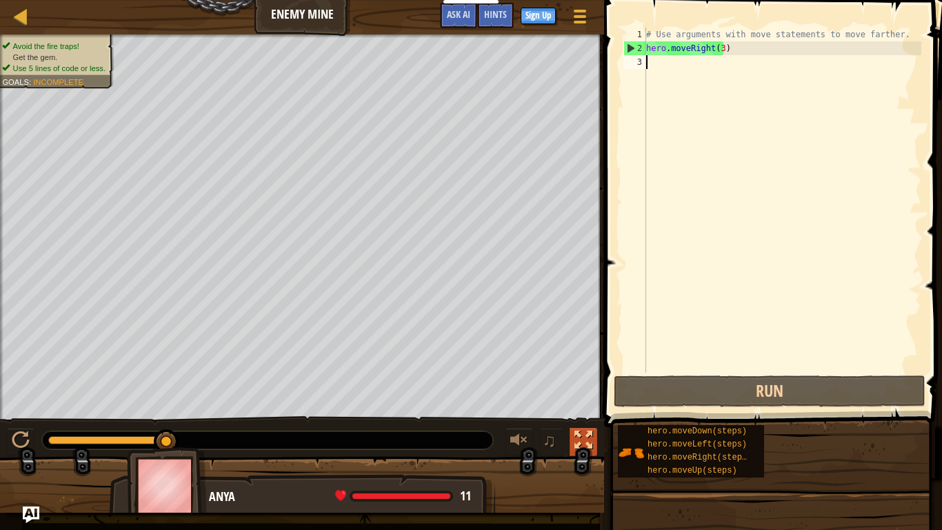
click at [578, 431] on div at bounding box center [583, 440] width 18 height 18
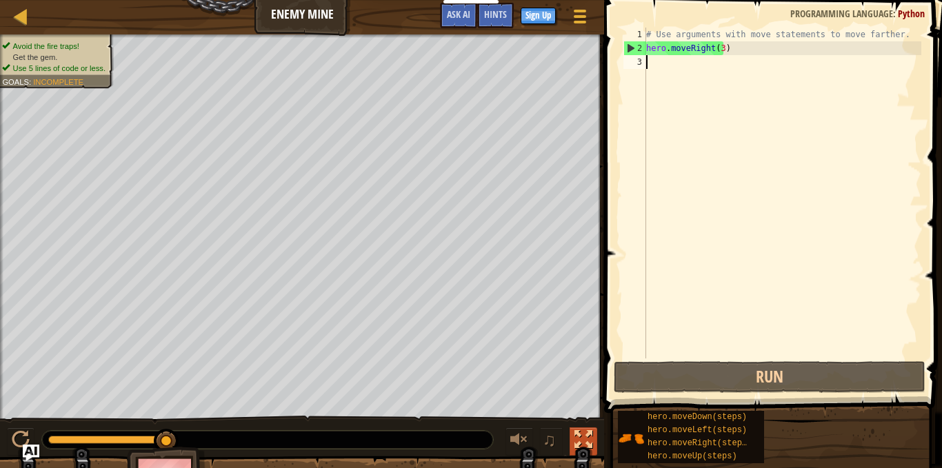
click at [579, 431] on div at bounding box center [583, 440] width 18 height 18
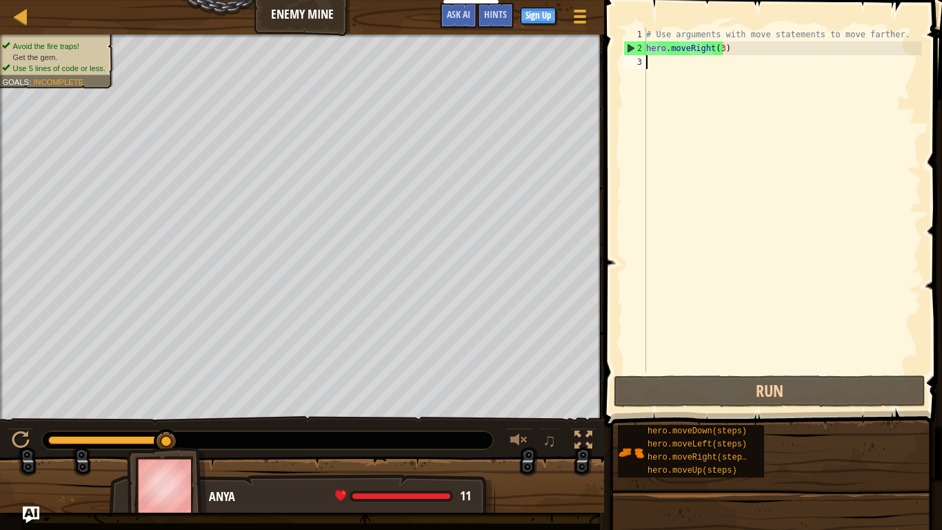
click at [721, 79] on div "# Use arguments with move statements to move farther. hero . moveRight ( 3 )" at bounding box center [782, 214] width 278 height 372
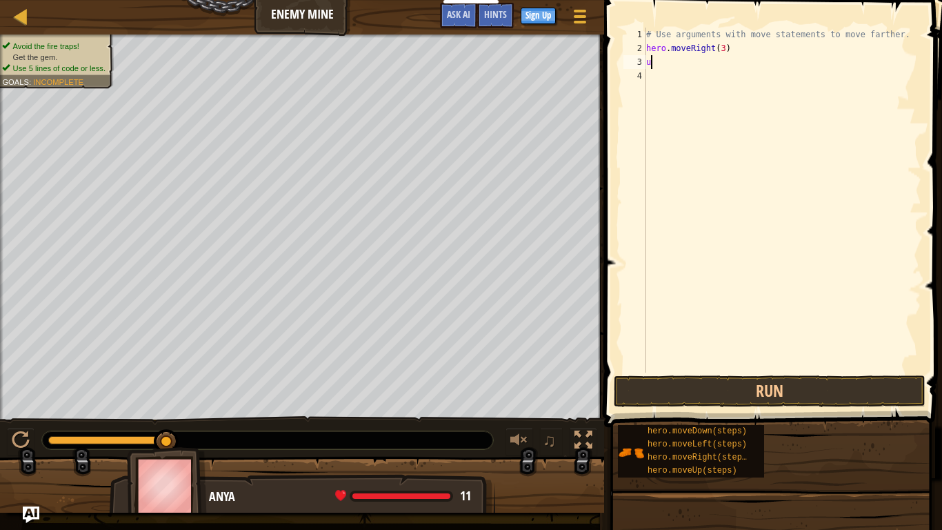
type textarea "up"
type textarea "ri"
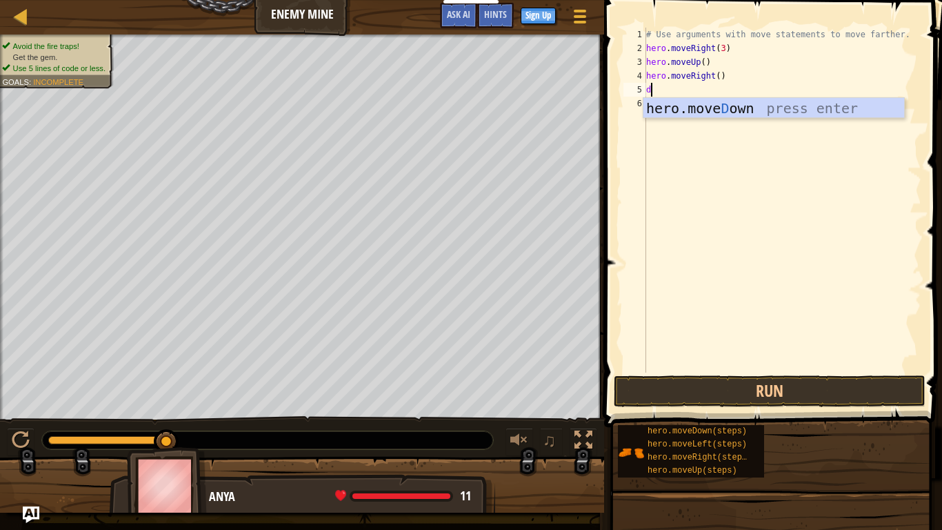
type textarea "do"
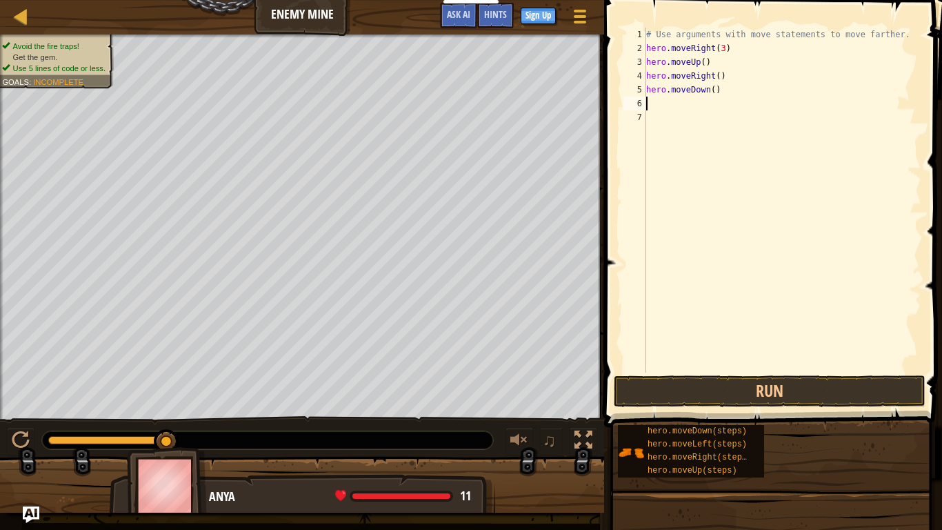
click at [710, 92] on div "# Use arguments with move statements to move farther. hero . moveRight ( 3 ) he…" at bounding box center [782, 214] width 278 height 372
type textarea "hero.moveDown(3)"
click at [665, 106] on div "# Use arguments with move statements to move farther. hero . moveRight ( 3 ) he…" at bounding box center [782, 214] width 278 height 372
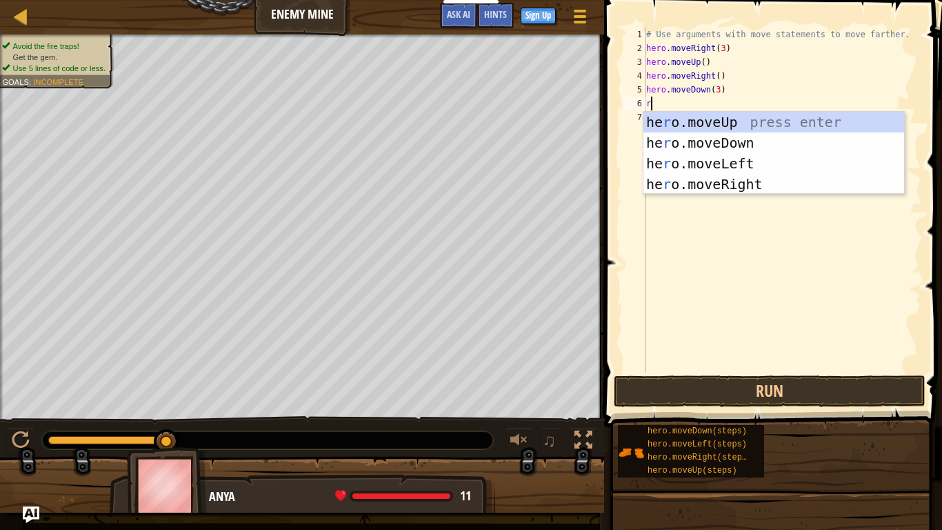
type textarea "ri"
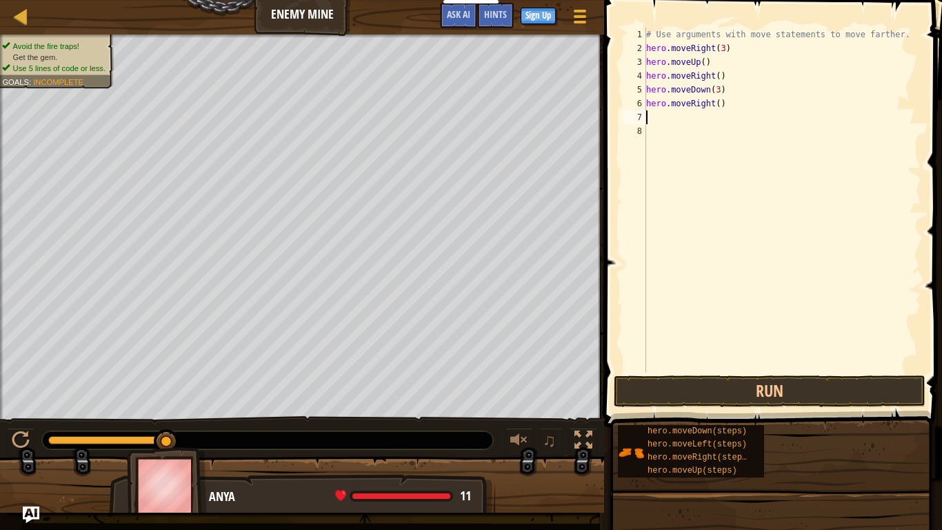
click at [714, 103] on div "# Use arguments with move statements to move farther. hero . moveRight ( 3 ) he…" at bounding box center [782, 214] width 278 height 372
click at [793, 390] on button "Run" at bounding box center [770, 391] width 312 height 32
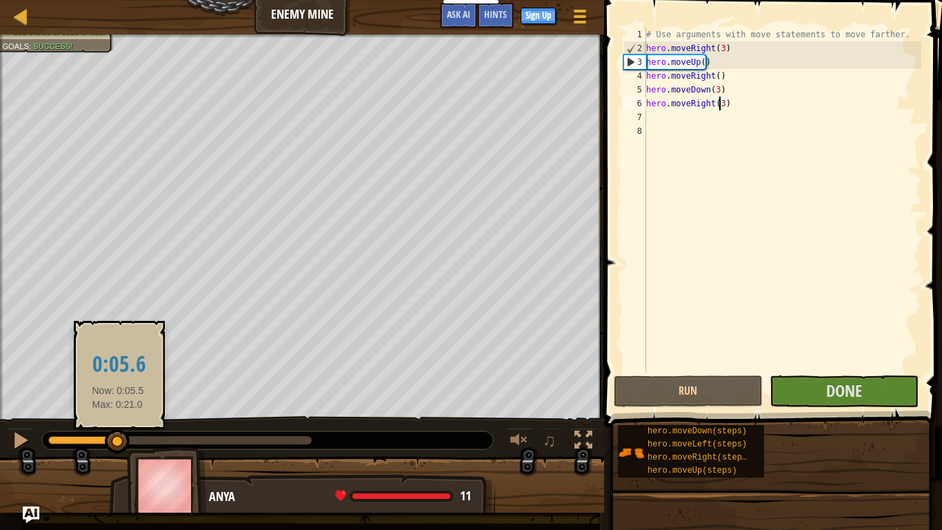
drag, startPoint x: 177, startPoint y: 443, endPoint x: 118, endPoint y: 441, distance: 59.3
click at [118, 441] on div at bounding box center [117, 441] width 25 height 25
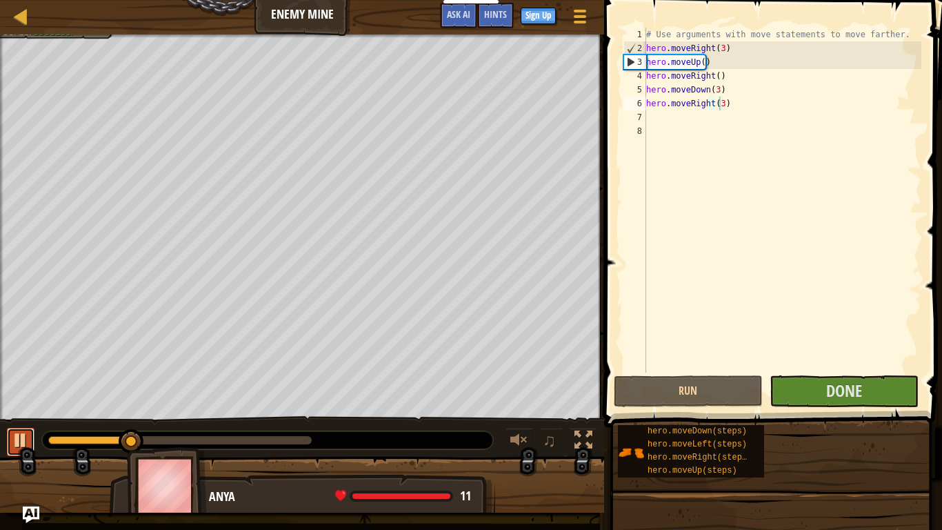
click at [16, 444] on div at bounding box center [21, 440] width 18 height 18
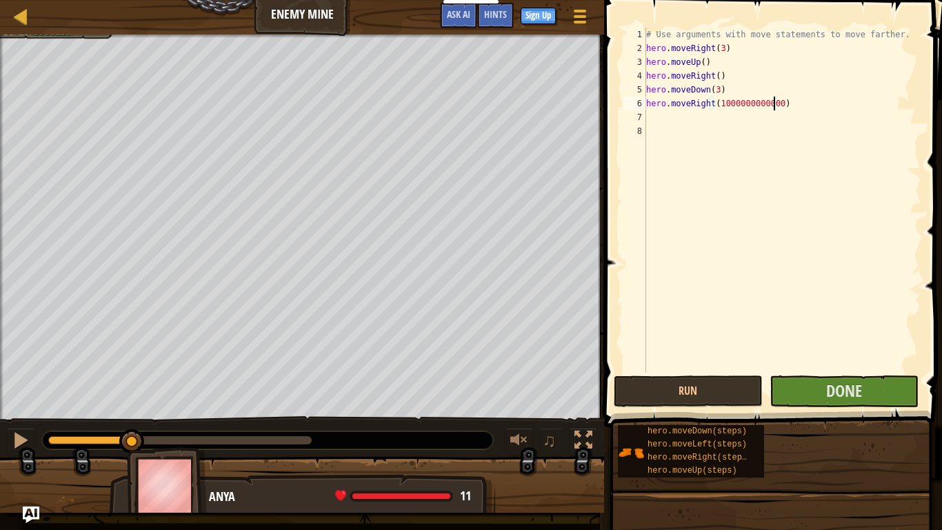
scroll to position [6, 11]
type textarea "hero.moveRight(100000000000000)"
click at [721, 381] on button "Run" at bounding box center [688, 391] width 149 height 32
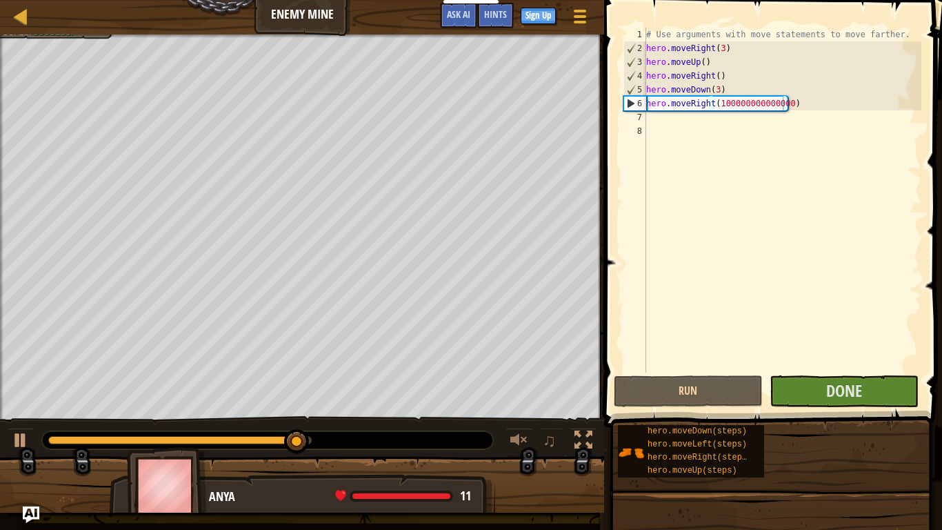
drag, startPoint x: 434, startPoint y: 494, endPoint x: 427, endPoint y: 496, distance: 7.7
click at [427, 467] on div at bounding box center [401, 496] width 98 height 6
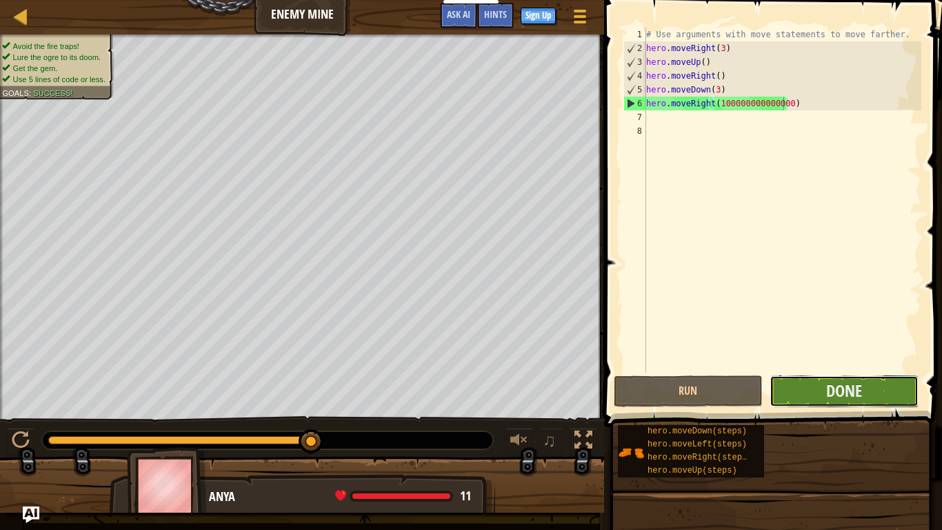
click at [878, 381] on button "Done" at bounding box center [843, 391] width 149 height 32
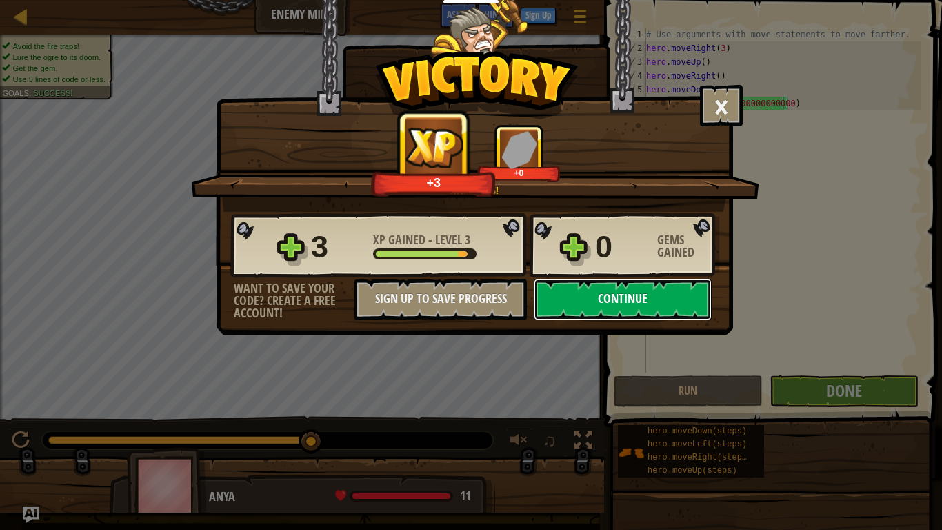
click at [633, 296] on button "Continue" at bounding box center [623, 299] width 178 height 41
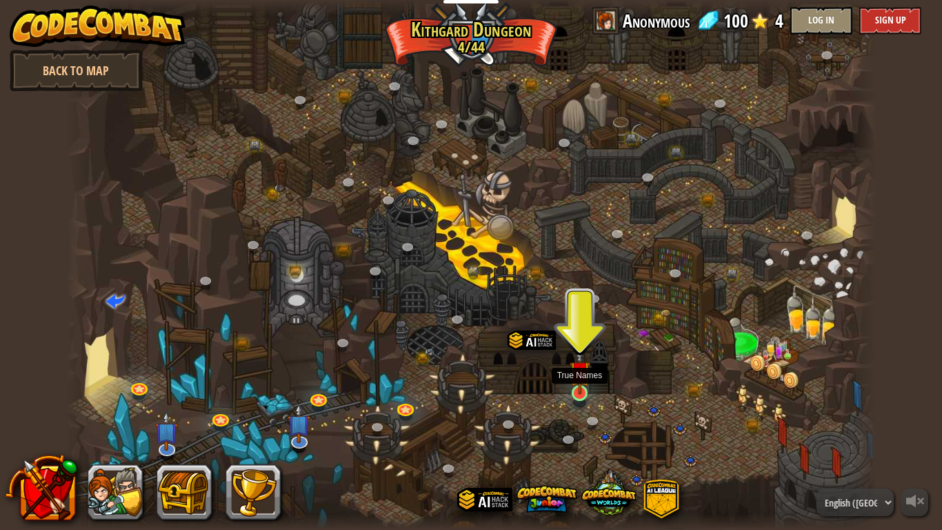
click at [580, 383] on img at bounding box center [580, 371] width 21 height 47
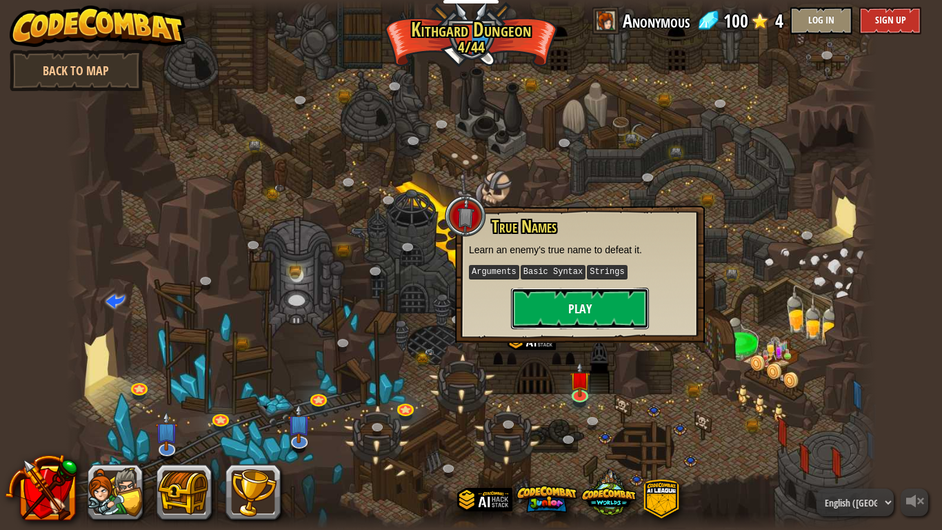
click at [597, 319] on button "Play" at bounding box center [580, 308] width 138 height 41
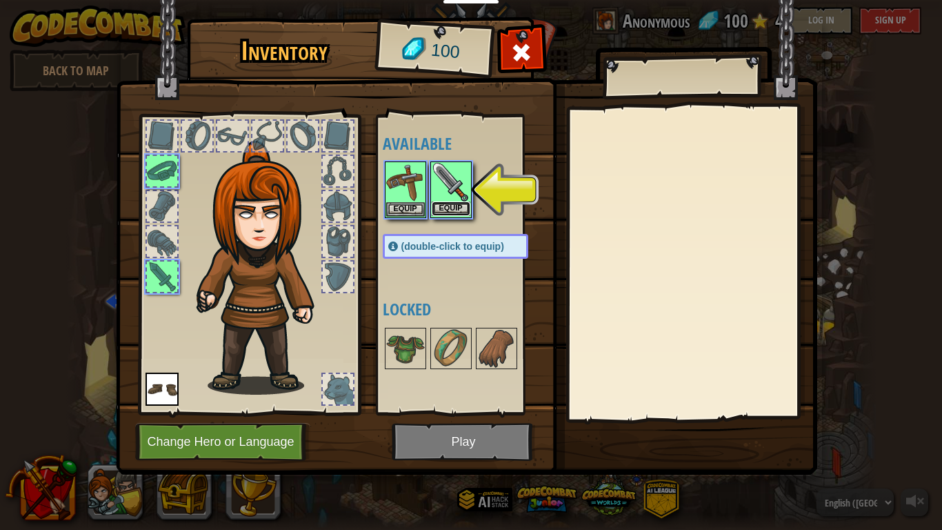
click at [453, 212] on button "Equip" at bounding box center [451, 208] width 39 height 14
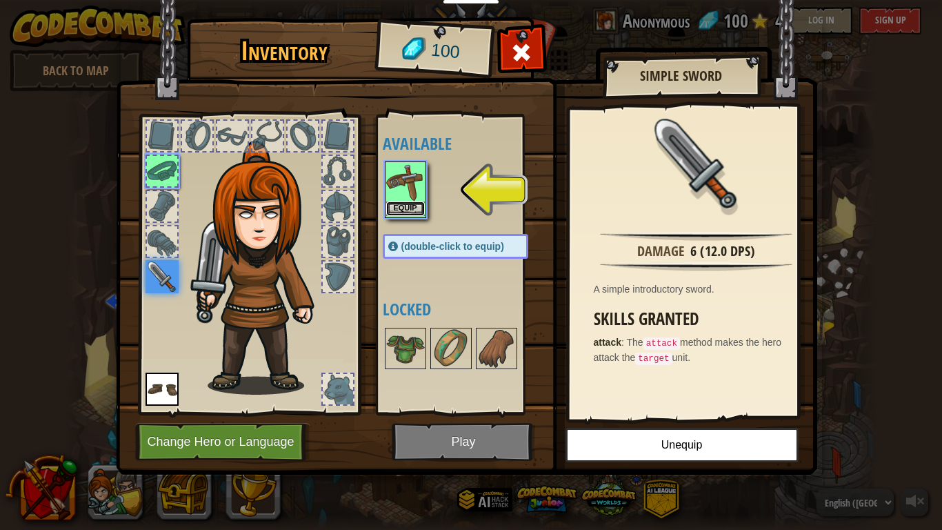
click at [408, 204] on button "Equip" at bounding box center [405, 208] width 39 height 14
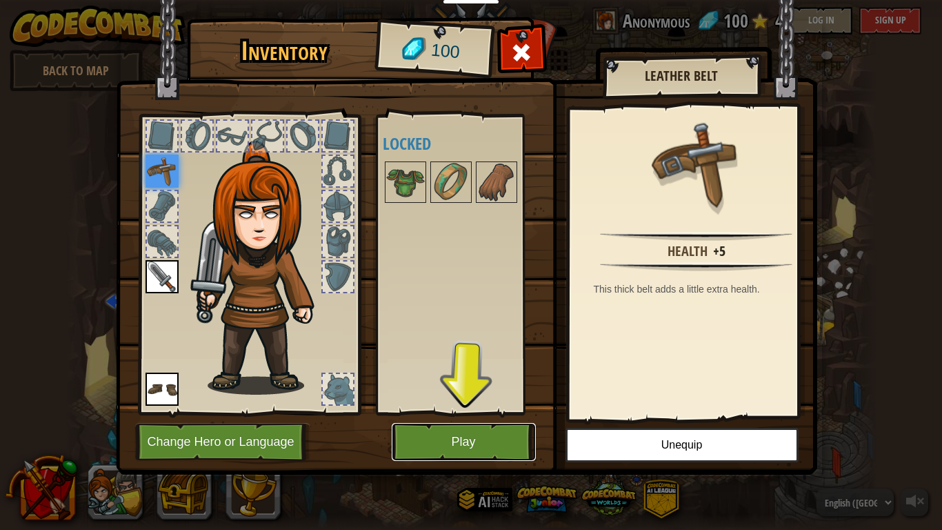
click at [474, 436] on button "Play" at bounding box center [464, 442] width 144 height 38
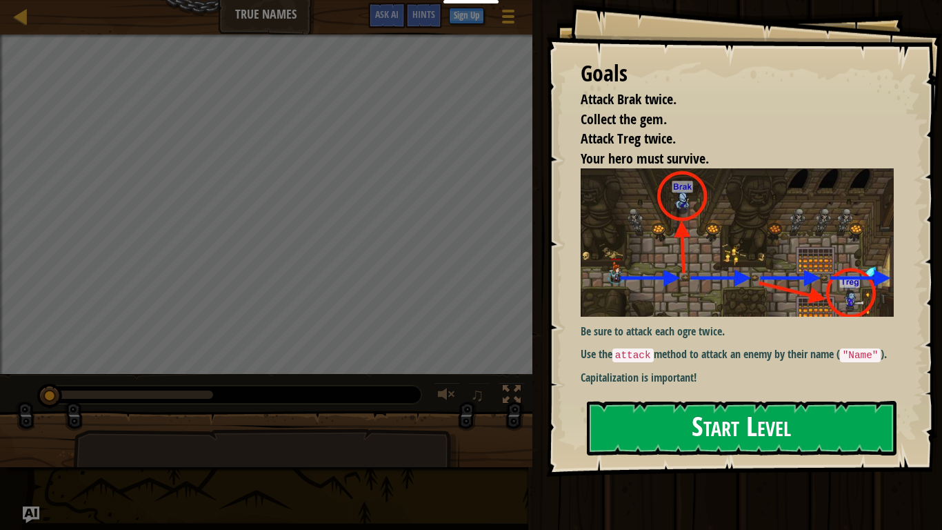
click at [701, 408] on button "Start Level" at bounding box center [742, 428] width 310 height 54
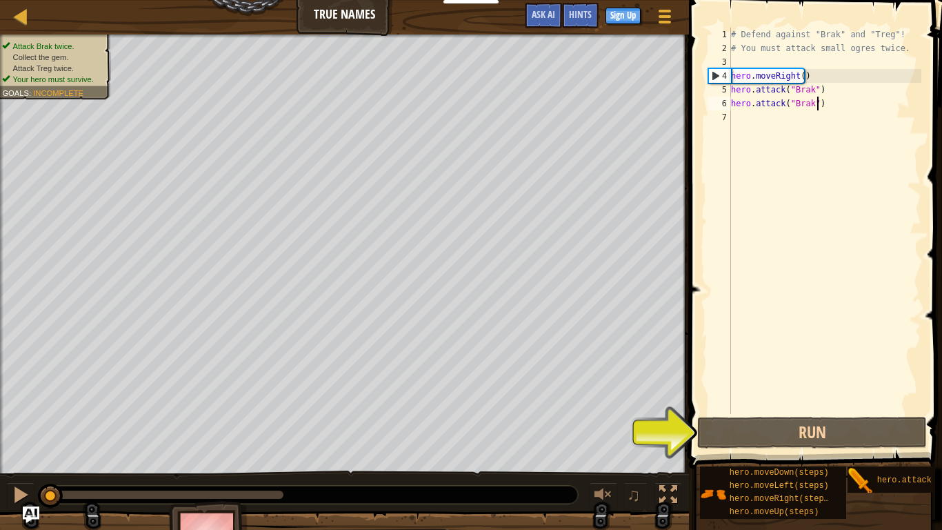
click at [826, 106] on div "# Defend against "Brak" and "Treg"! # You must attack small ogres twice. hero .…" at bounding box center [824, 235] width 193 height 414
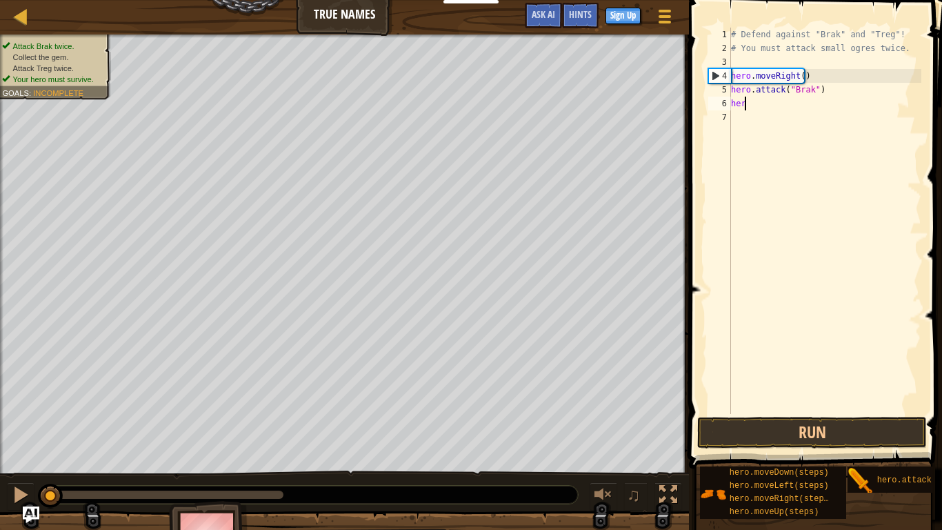
type textarea "h"
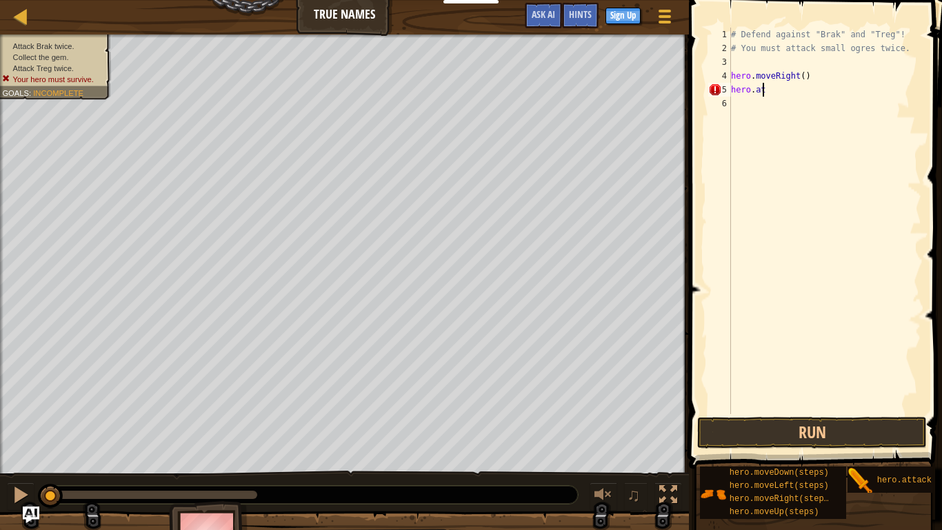
type textarea "h"
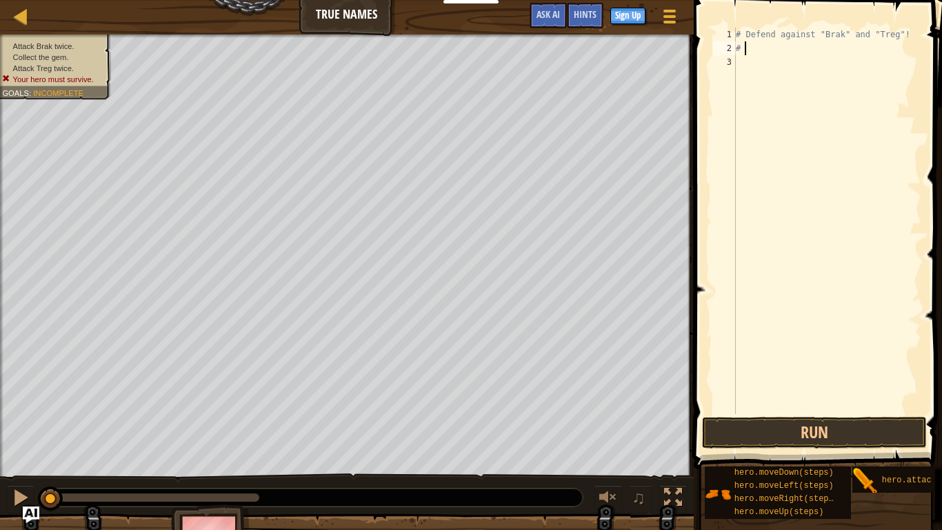
type textarea "#"
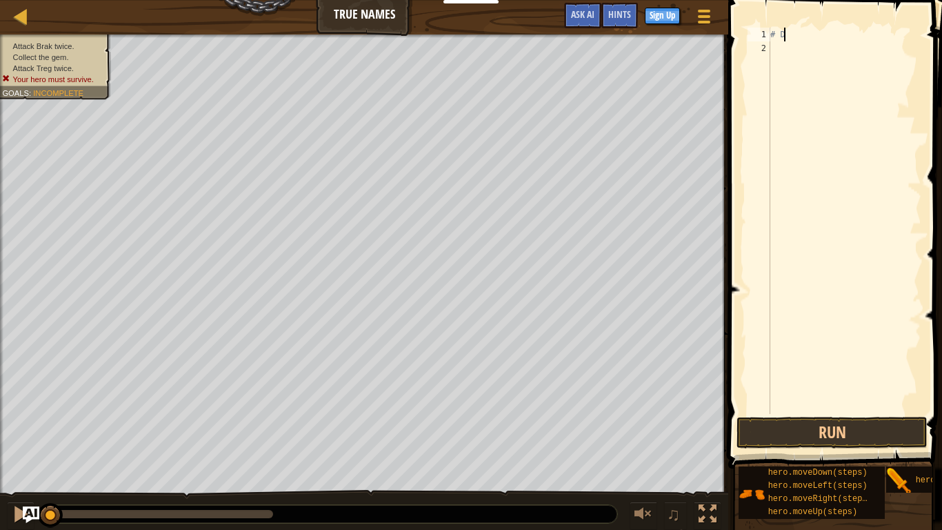
type textarea "#"
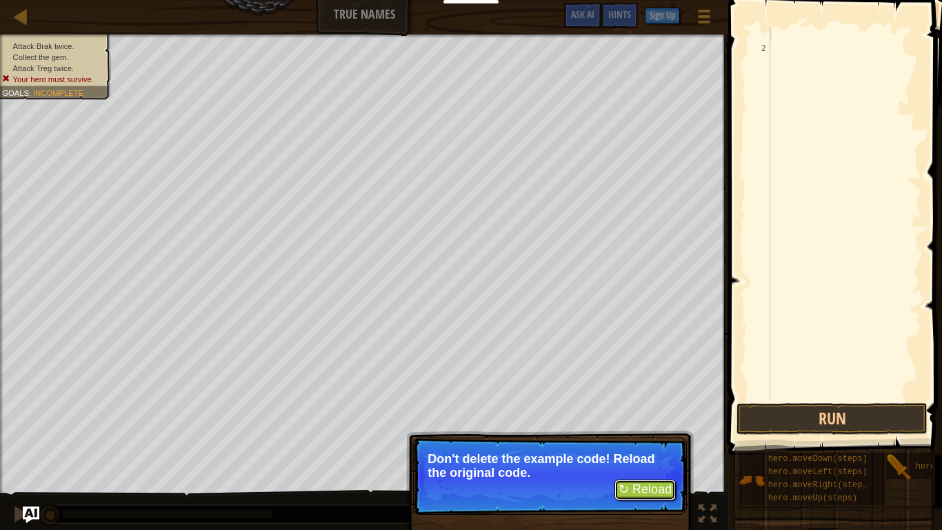
click at [661, 467] on button "↻ Reload" at bounding box center [644, 489] width 61 height 21
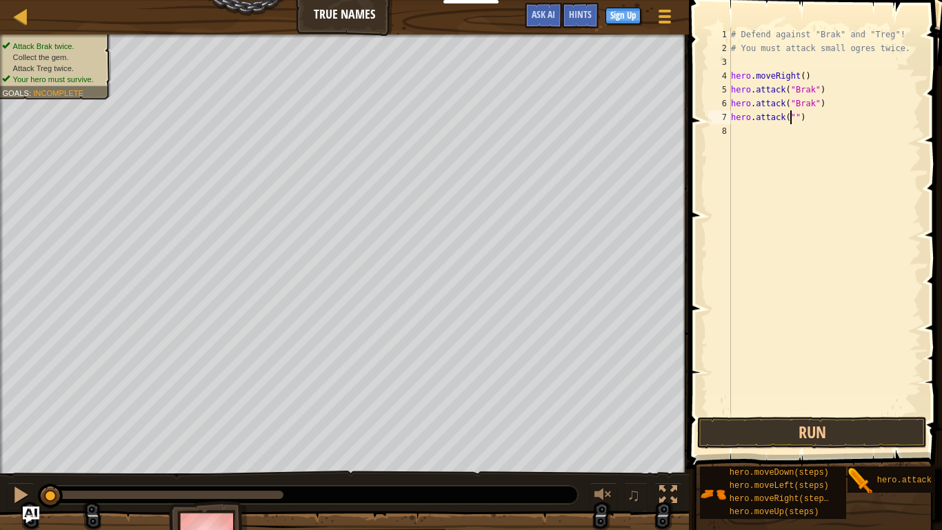
scroll to position [6, 6]
type textarea "hero.attack("treg")"
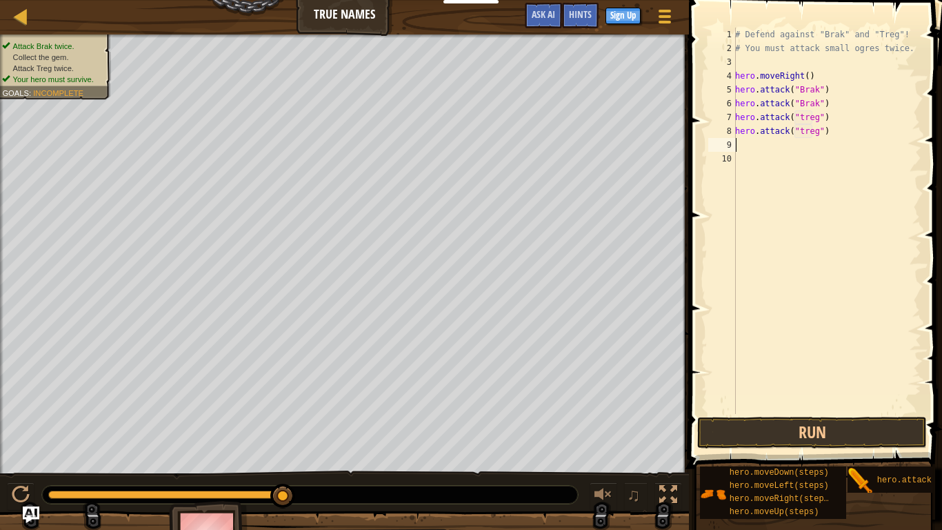
drag, startPoint x: 52, startPoint y: 498, endPoint x: 343, endPoint y: 525, distance: 292.3
click at [343, 467] on div "Attack Brak twice. Collect the gem. Attack Treg twice. Your hero must survive. …" at bounding box center [471, 300] width 942 height 532
click at [9, 452] on div "Attack Brak twice. Collect the gem. Attack Treg twice. Your hero must survive. …" at bounding box center [471, 300] width 942 height 532
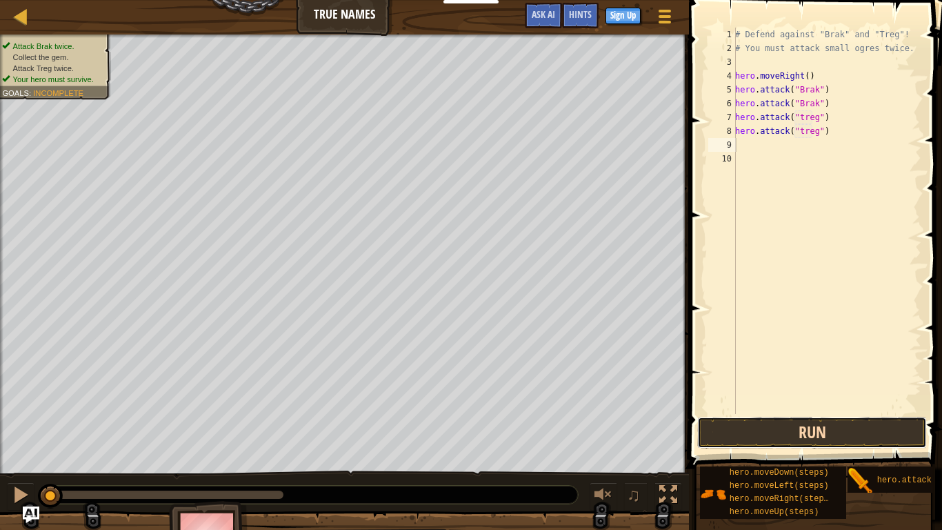
click at [791, 430] on button "Run" at bounding box center [812, 432] width 230 height 32
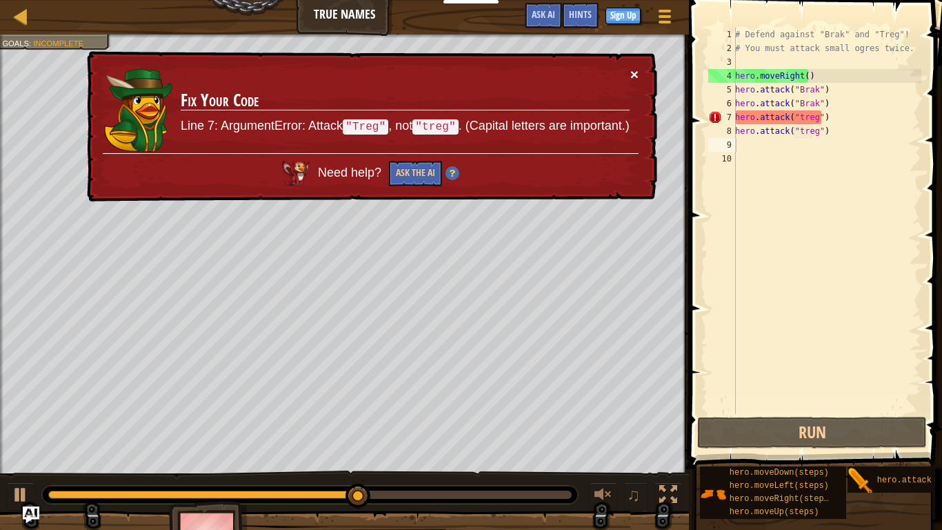
click at [632, 72] on button "×" at bounding box center [634, 74] width 8 height 14
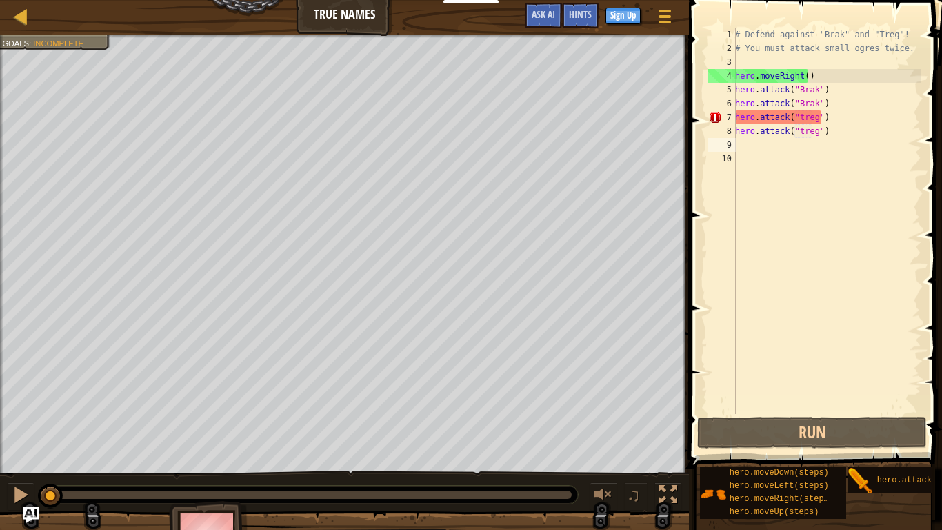
drag, startPoint x: 419, startPoint y: 494, endPoint x: 0, endPoint y: 447, distance: 421.2
click at [0, 447] on div "Attack Brak twice. Collect the gem. Attack Treg twice. No code problems. Your h…" at bounding box center [471, 300] width 942 height 532
drag, startPoint x: 203, startPoint y: 490, endPoint x: 0, endPoint y: 481, distance: 203.6
click at [0, 467] on div "♫" at bounding box center [344, 490] width 689 height 41
click at [21, 467] on div at bounding box center [21, 494] width 18 height 18
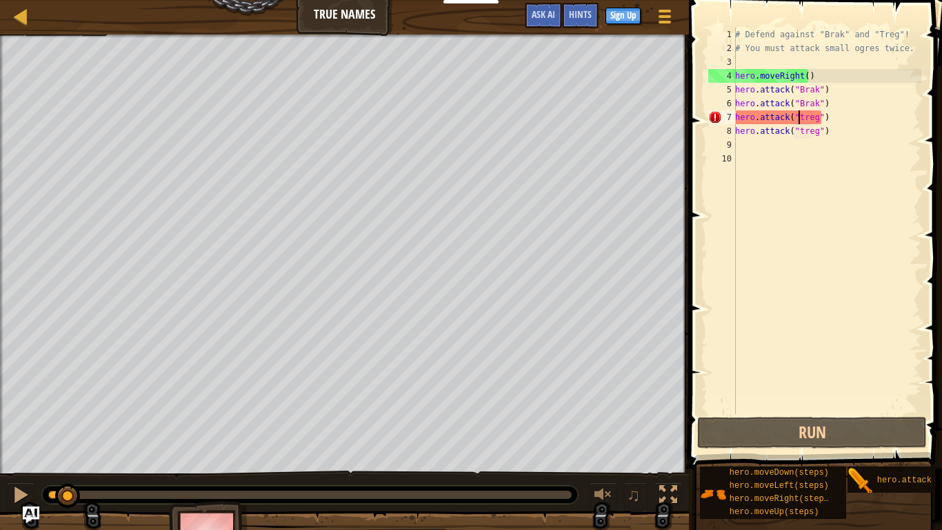
click at [796, 119] on div "# Defend against "Brak" and "Treg"! # You must attack small ogres twice. hero .…" at bounding box center [826, 235] width 189 height 414
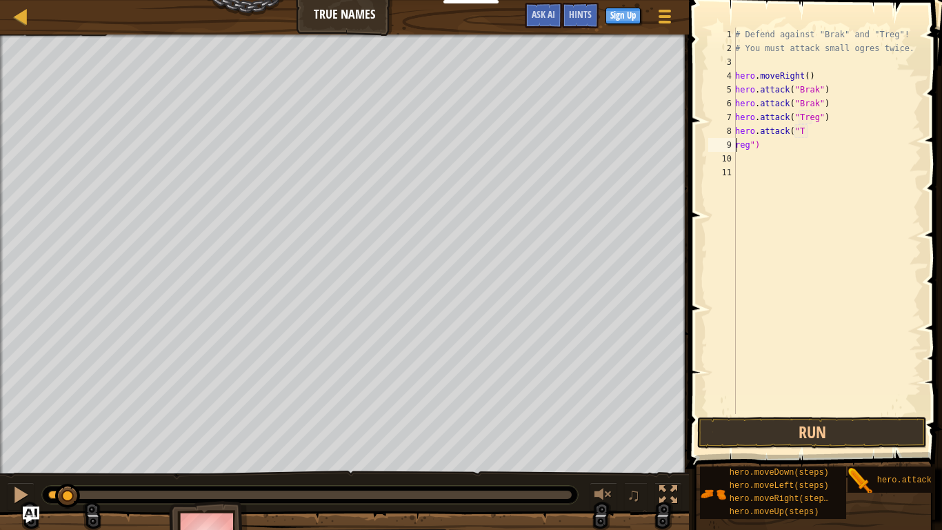
scroll to position [6, 1]
type textarea "hero.attack("Treg")"
click at [764, 424] on button "Run" at bounding box center [812, 432] width 230 height 32
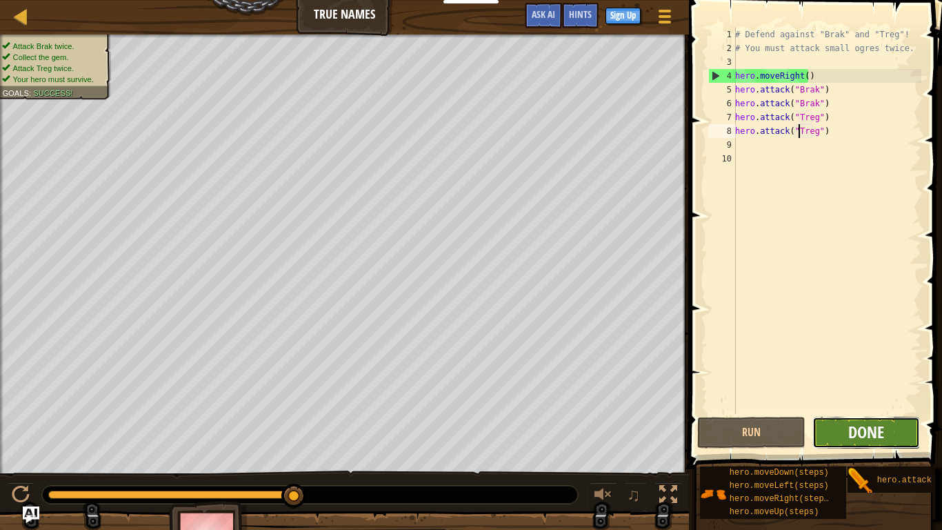
click at [867, 432] on span "Done" at bounding box center [866, 432] width 36 height 22
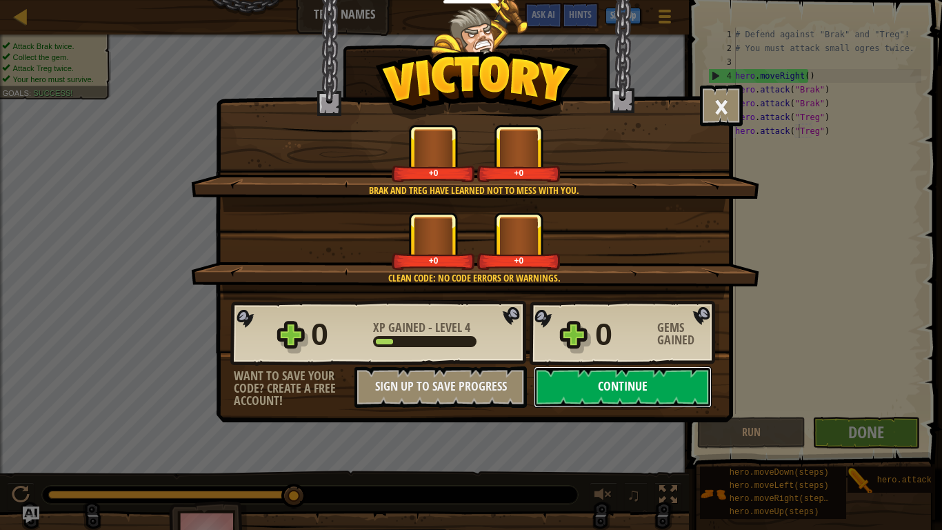
click at [601, 390] on button "Continue" at bounding box center [623, 386] width 178 height 41
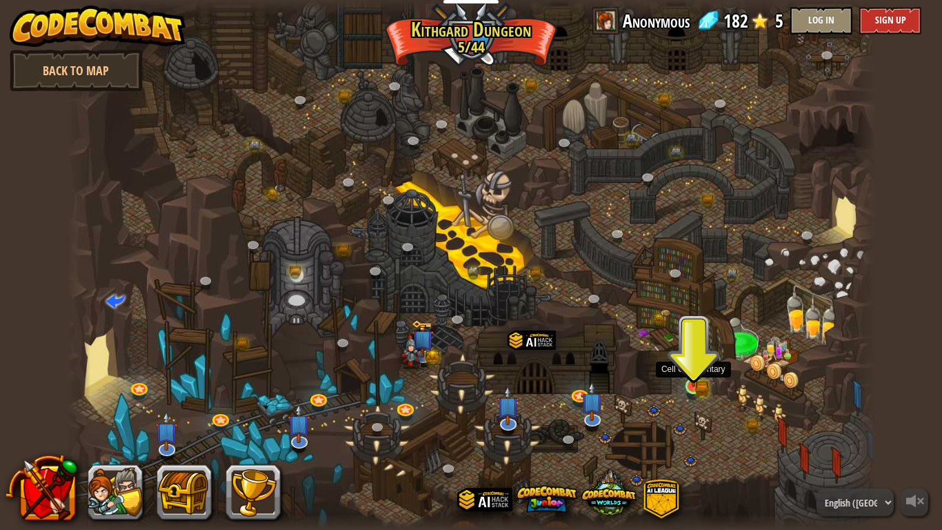
click at [696, 385] on img at bounding box center [693, 364] width 21 height 45
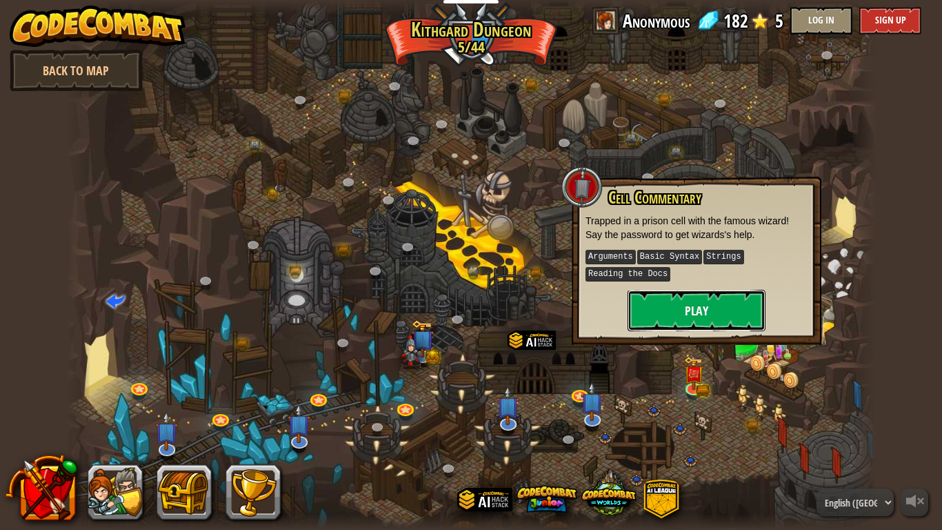
click at [684, 321] on button "Play" at bounding box center [696, 310] width 138 height 41
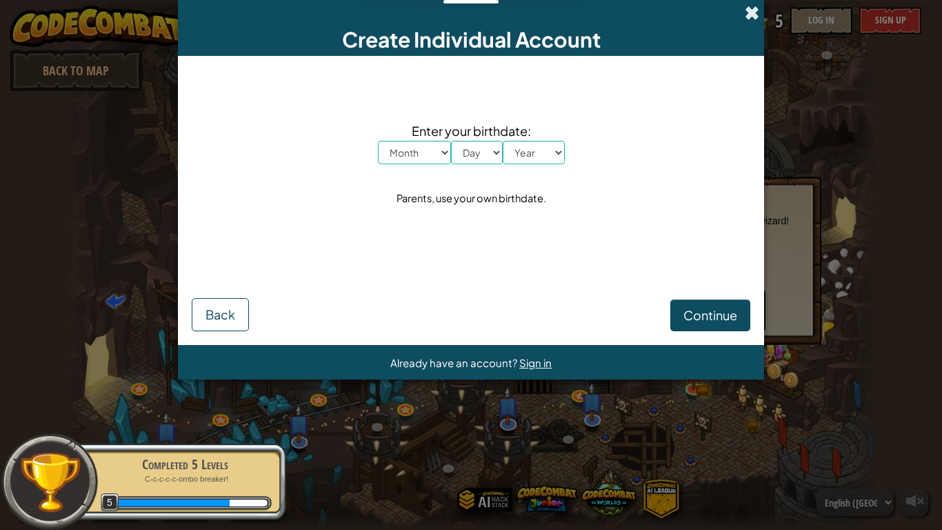
click at [750, 17] on span at bounding box center [752, 13] width 14 height 14
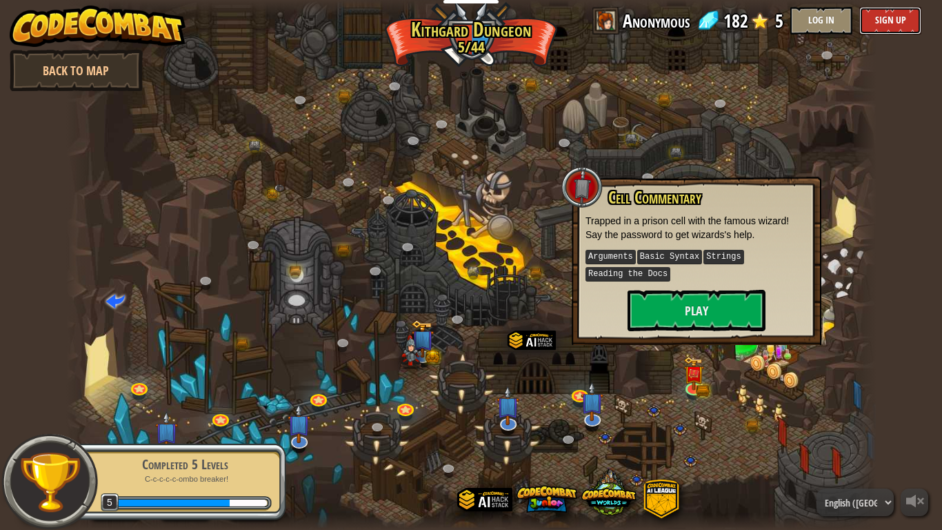
click at [876, 23] on button "Sign Up" at bounding box center [890, 21] width 62 height 28
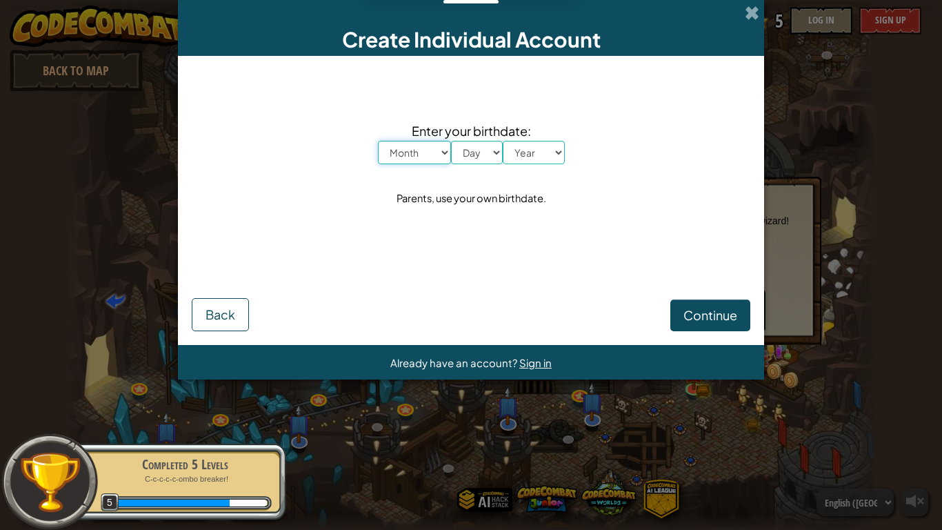
click at [422, 155] on select "Month January February March April May June July August September October Novem…" at bounding box center [414, 152] width 73 height 23
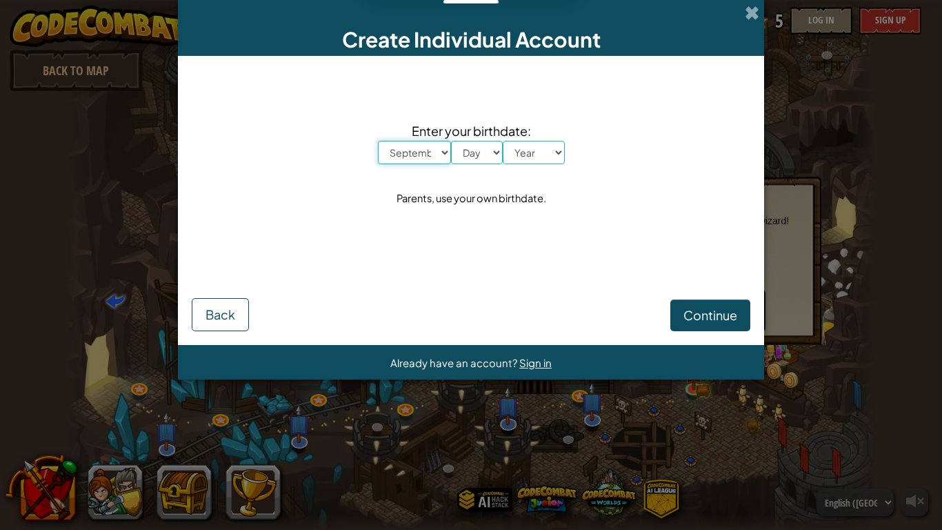
click at [378, 141] on select "Month January February March April May June July August September October Novem…" at bounding box center [414, 152] width 73 height 23
click at [439, 161] on select "Month January February March April May June July August September October Novem…" at bounding box center [414, 152] width 73 height 23
select select "12"
click at [378, 141] on select "Month January February March April May June July August September October Novem…" at bounding box center [414, 152] width 73 height 23
click at [477, 147] on select "Day 1 2 3 4 5 6 7 8 9 10 11 12 13 14 15 16 17 18 19 20 21 22 23 24 25 26 27 28 …" at bounding box center [477, 152] width 52 height 23
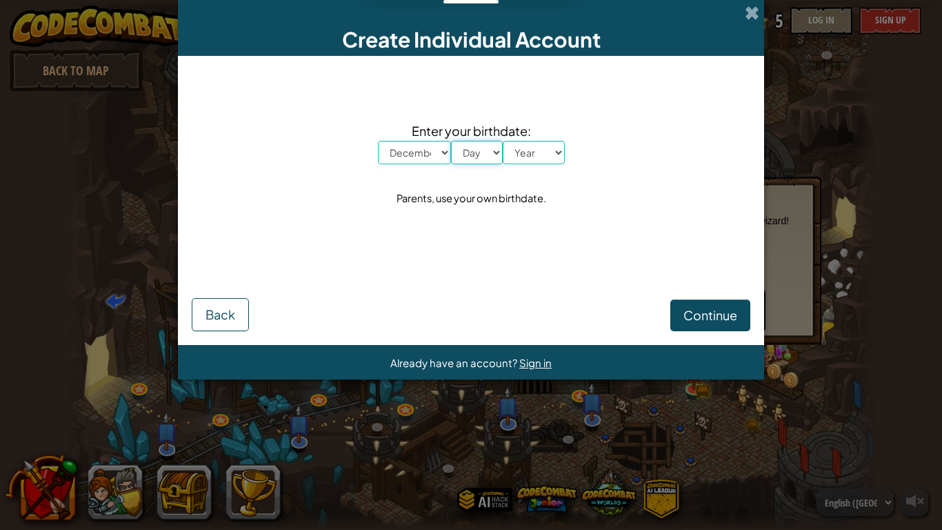
select select "31"
click at [451, 141] on select "Day 1 2 3 4 5 6 7 8 9 10 11 12 13 14 15 16 17 18 19 20 21 22 23 24 25 26 27 28 …" at bounding box center [477, 152] width 52 height 23
click at [560, 156] on select "Year [DATE] 2024 2023 2022 2021 2020 2019 2018 2017 2016 2015 2014 2013 2012 20…" at bounding box center [534, 152] width 62 height 23
select select "1999"
click at [503, 141] on select "Year [DATE] 2024 2023 2022 2021 2020 2019 2018 2017 2016 2015 2014 2013 2012 20…" at bounding box center [534, 152] width 62 height 23
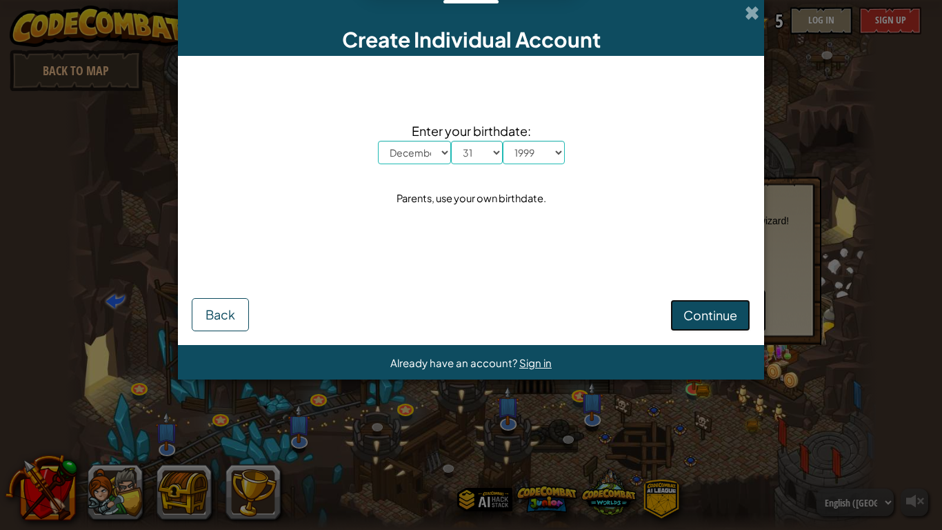
click at [703, 321] on span "Continue" at bounding box center [710, 315] width 54 height 16
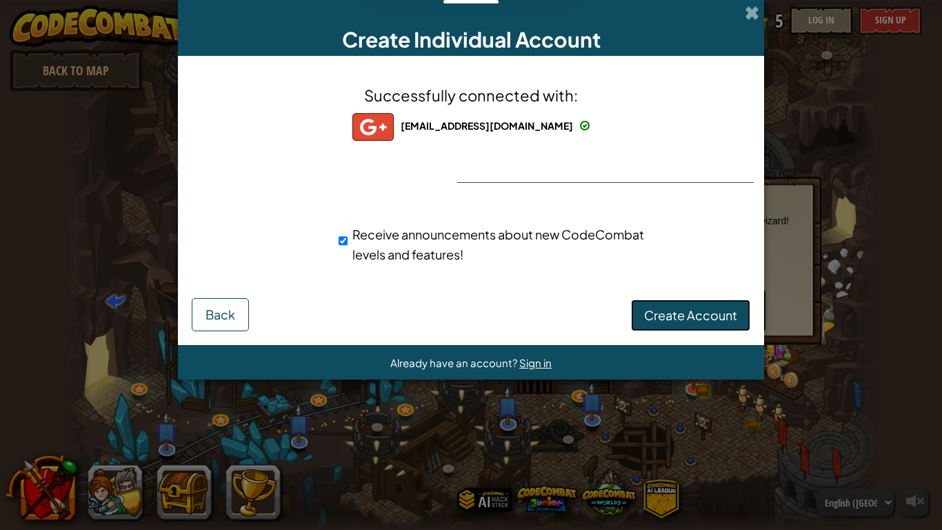
click at [709, 319] on span "Create Account" at bounding box center [690, 315] width 93 height 16
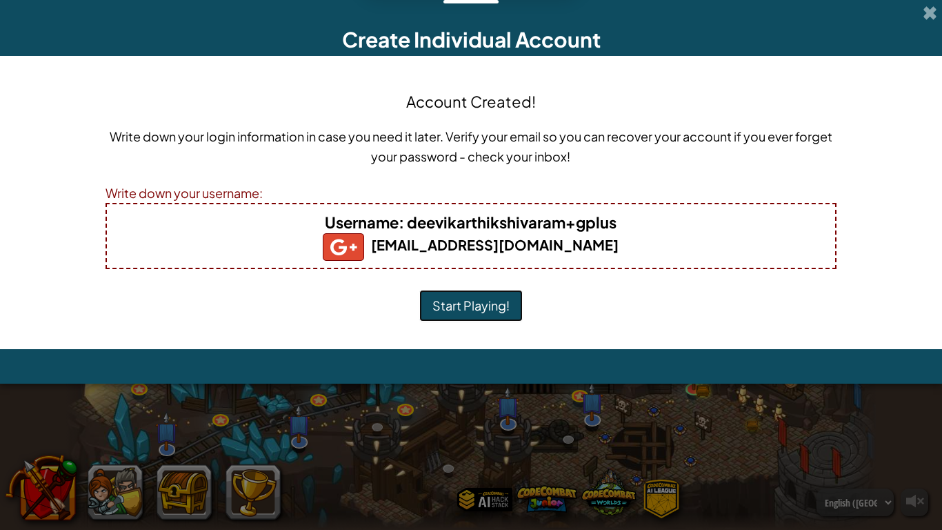
click at [469, 303] on button "Start Playing!" at bounding box center [470, 306] width 103 height 32
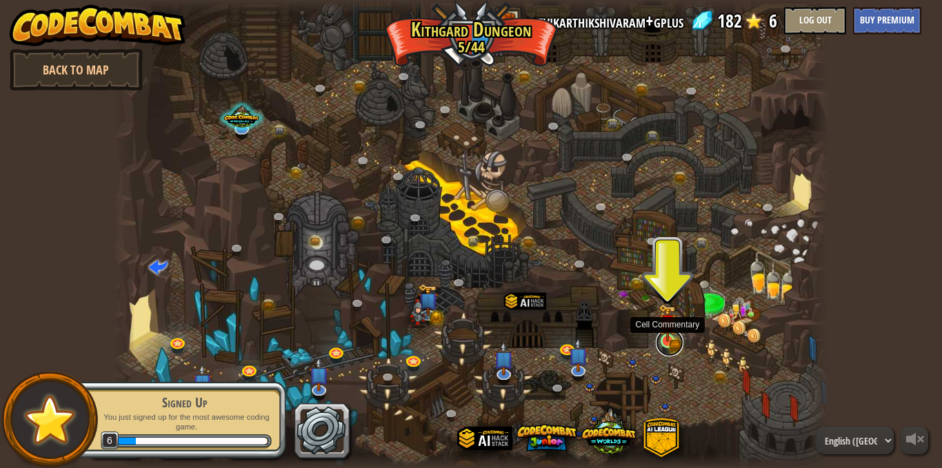
click at [661, 343] on link at bounding box center [670, 343] width 28 height 28
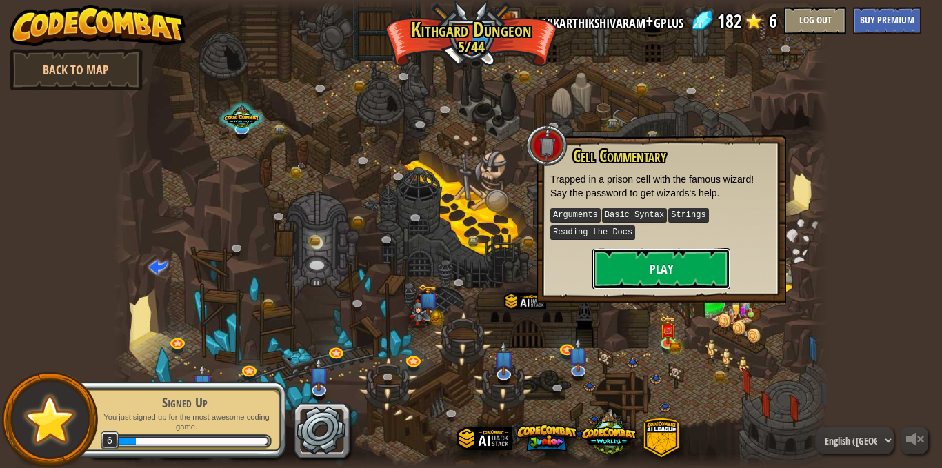
click at [656, 276] on button "Play" at bounding box center [661, 268] width 138 height 41
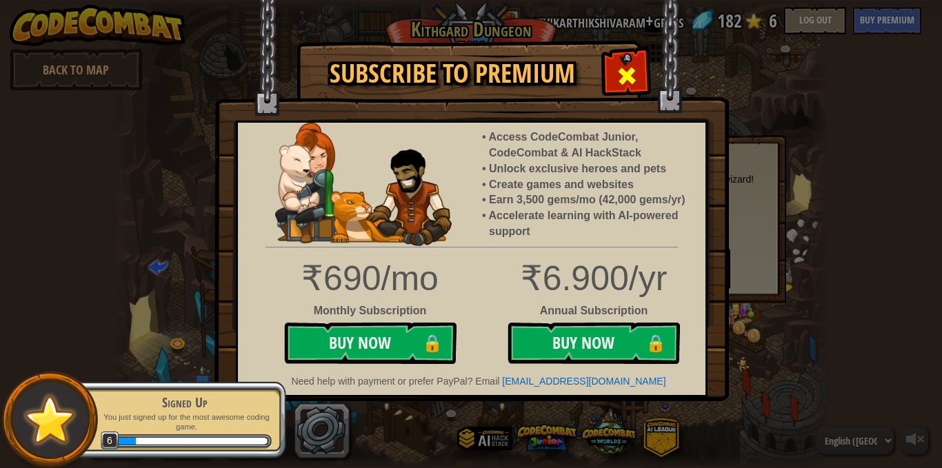
click at [621, 66] on span at bounding box center [627, 76] width 22 height 22
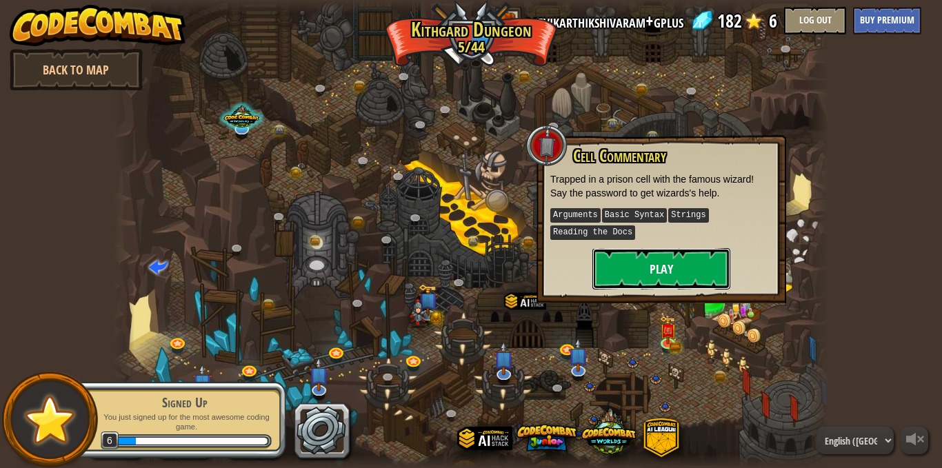
click at [658, 266] on button "Play" at bounding box center [661, 268] width 138 height 41
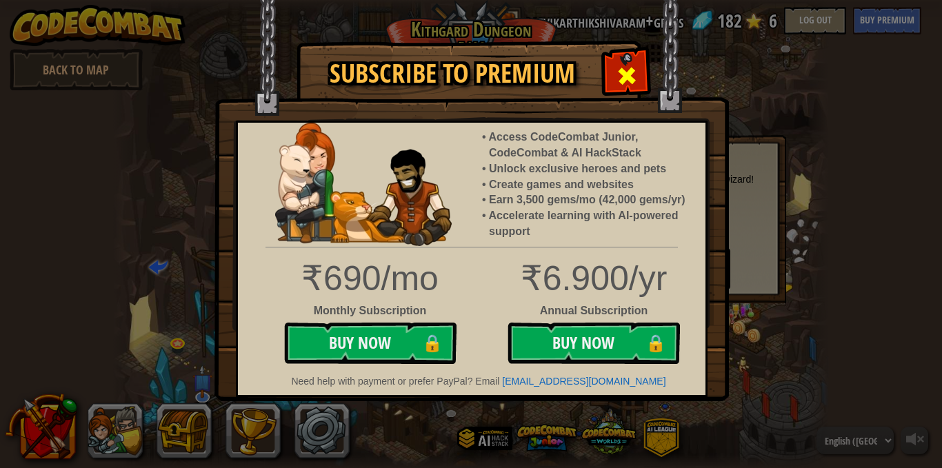
click at [616, 75] on span at bounding box center [627, 76] width 22 height 22
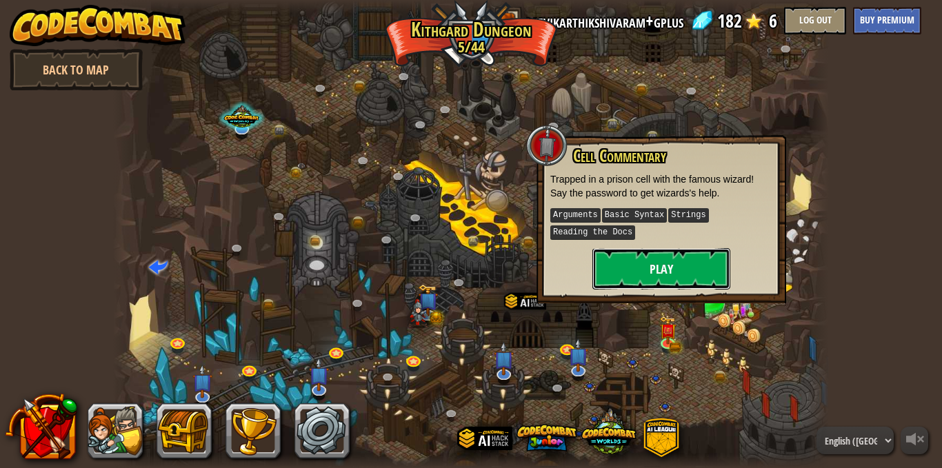
click at [656, 263] on button "Play" at bounding box center [661, 268] width 138 height 41
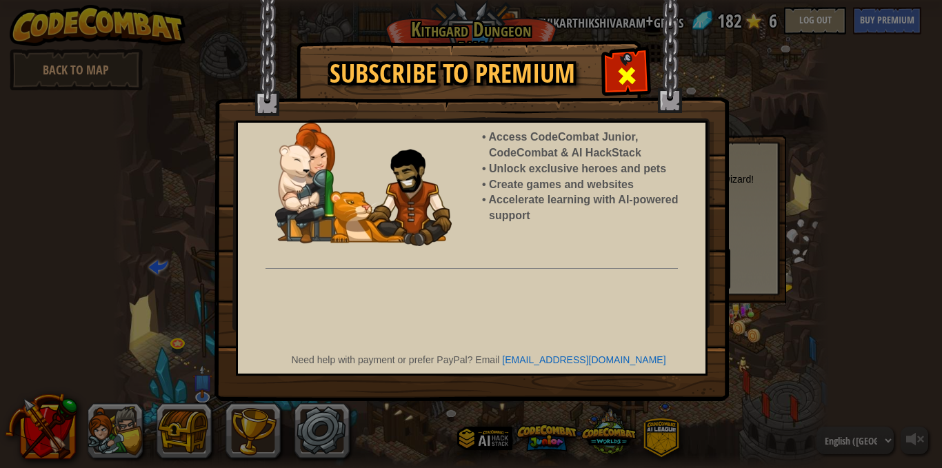
click at [638, 66] on div at bounding box center [626, 73] width 43 height 43
